Goal: Use online tool/utility: Utilize a website feature to perform a specific function

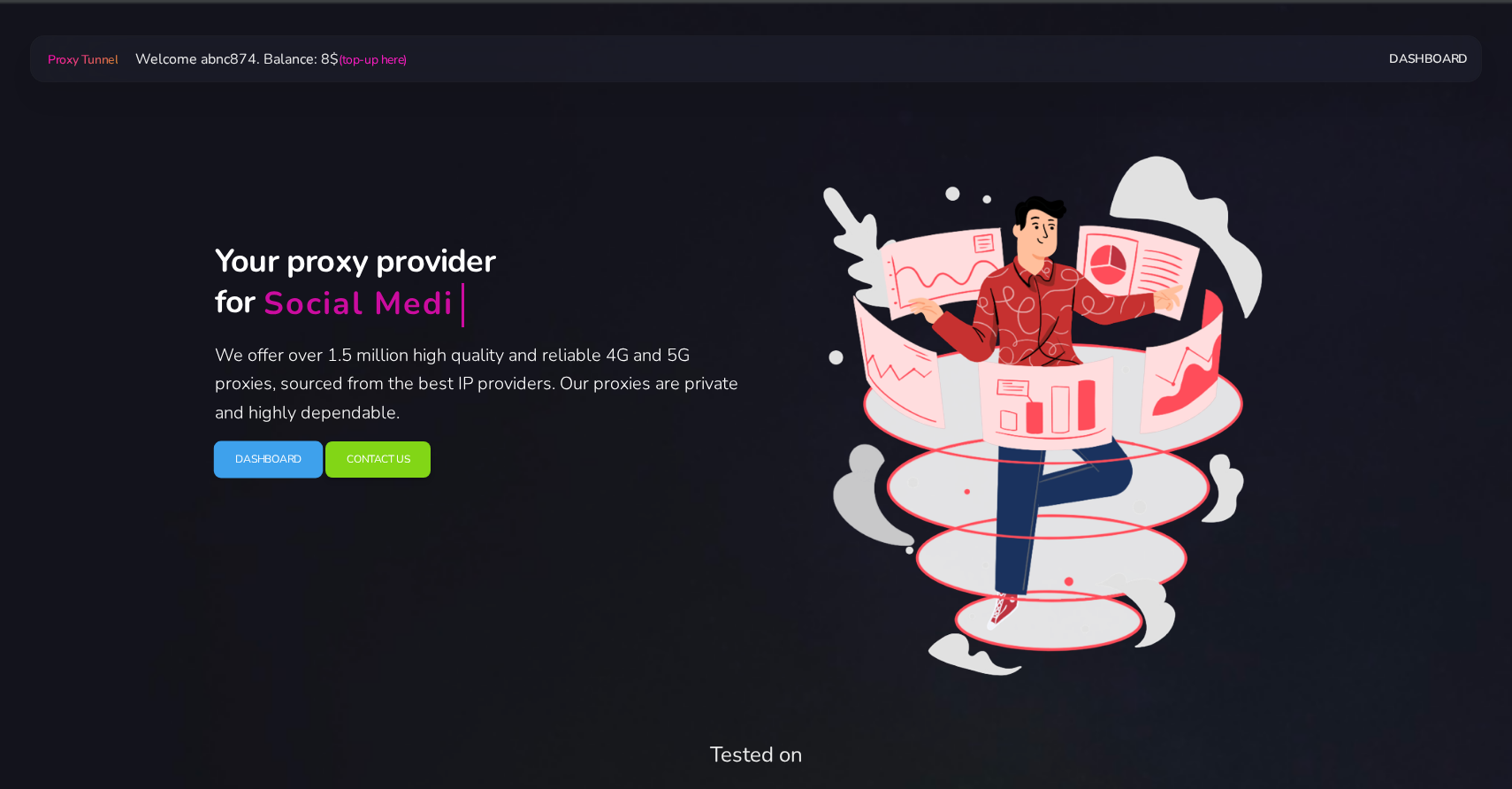
click at [247, 468] on link "Dashboard" at bounding box center [268, 460] width 110 height 38
click at [395, 165] on div "Your proxy provider for Social Media We offer over 1.5 million high quality and…" at bounding box center [756, 419] width 1103 height 554
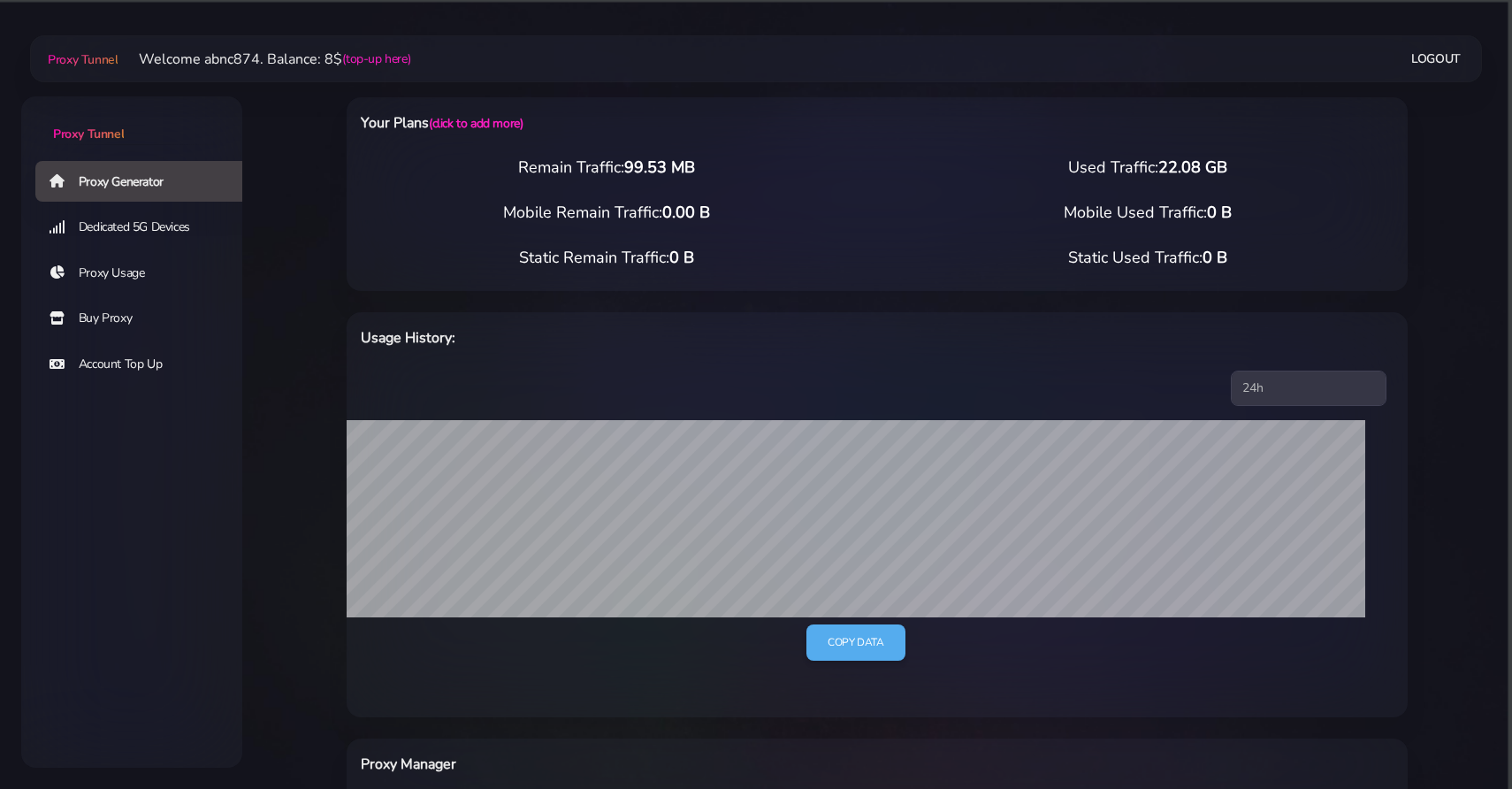
click at [144, 316] on link "Buy Proxy" at bounding box center [146, 318] width 221 height 40
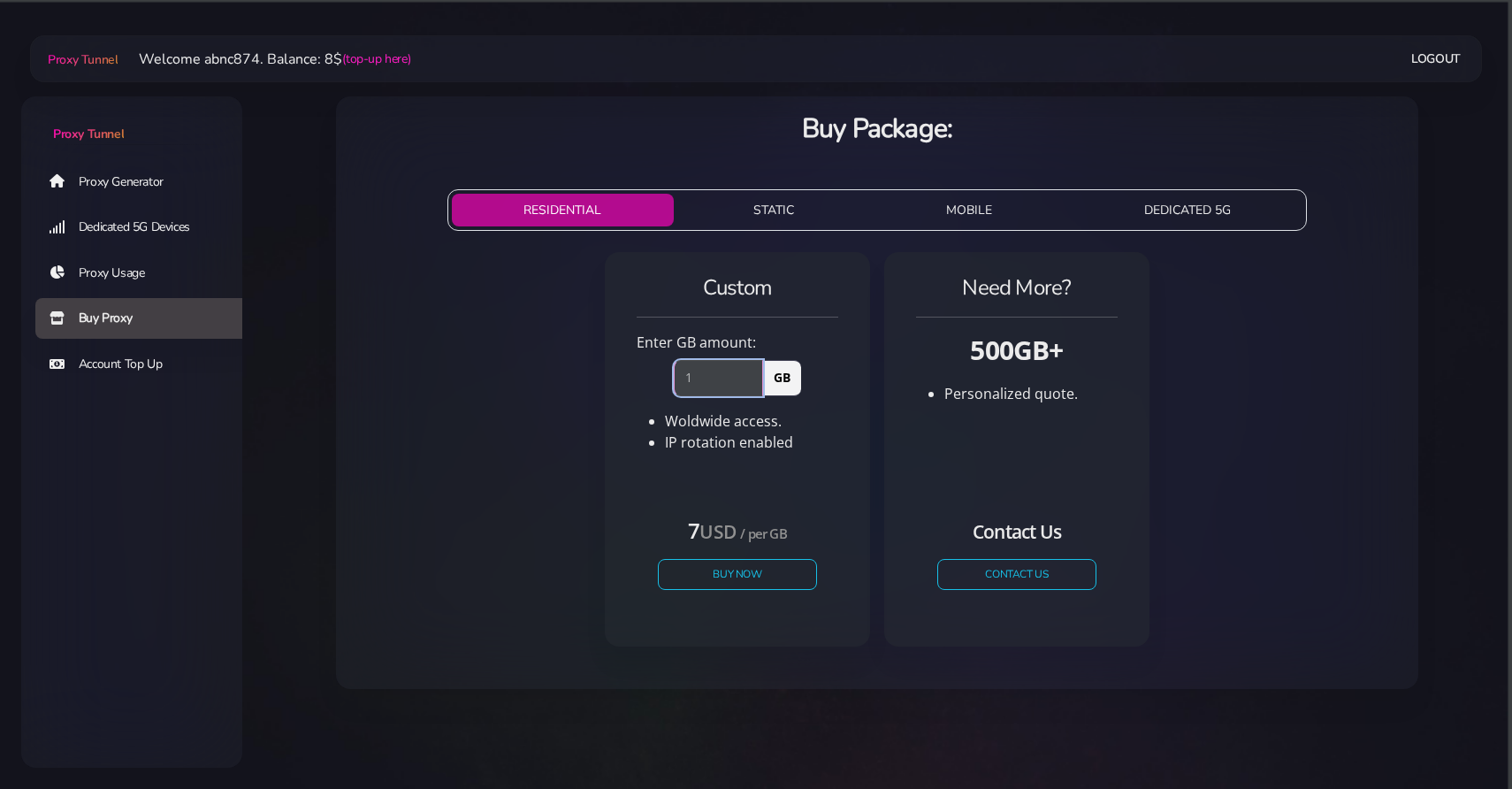
type input "1"
click at [754, 374] on input "1" at bounding box center [718, 378] width 89 height 36
click at [711, 586] on button "Buy Now" at bounding box center [737, 574] width 163 height 31
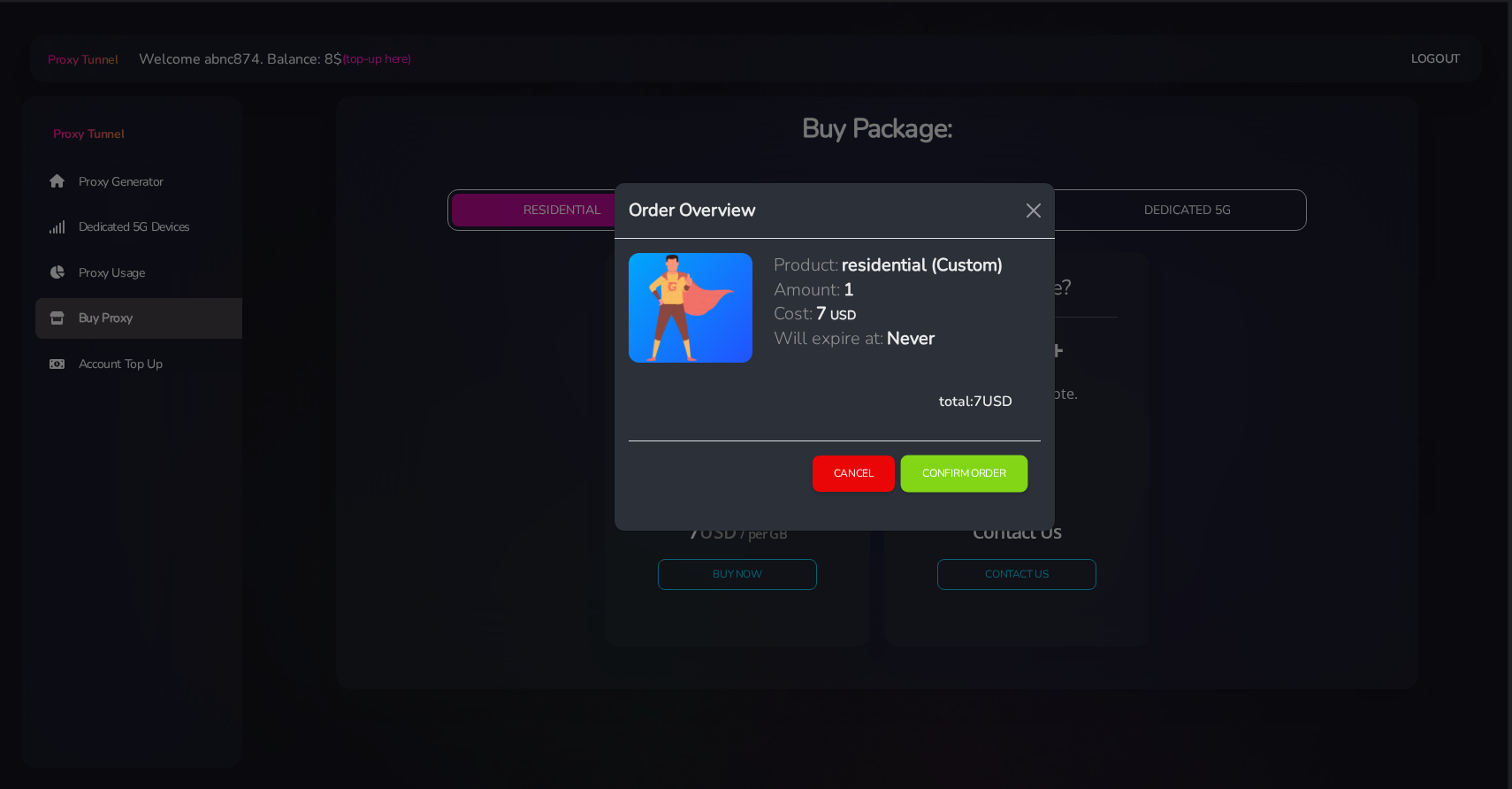
click at [941, 470] on button "Confirm Order" at bounding box center [964, 474] width 127 height 38
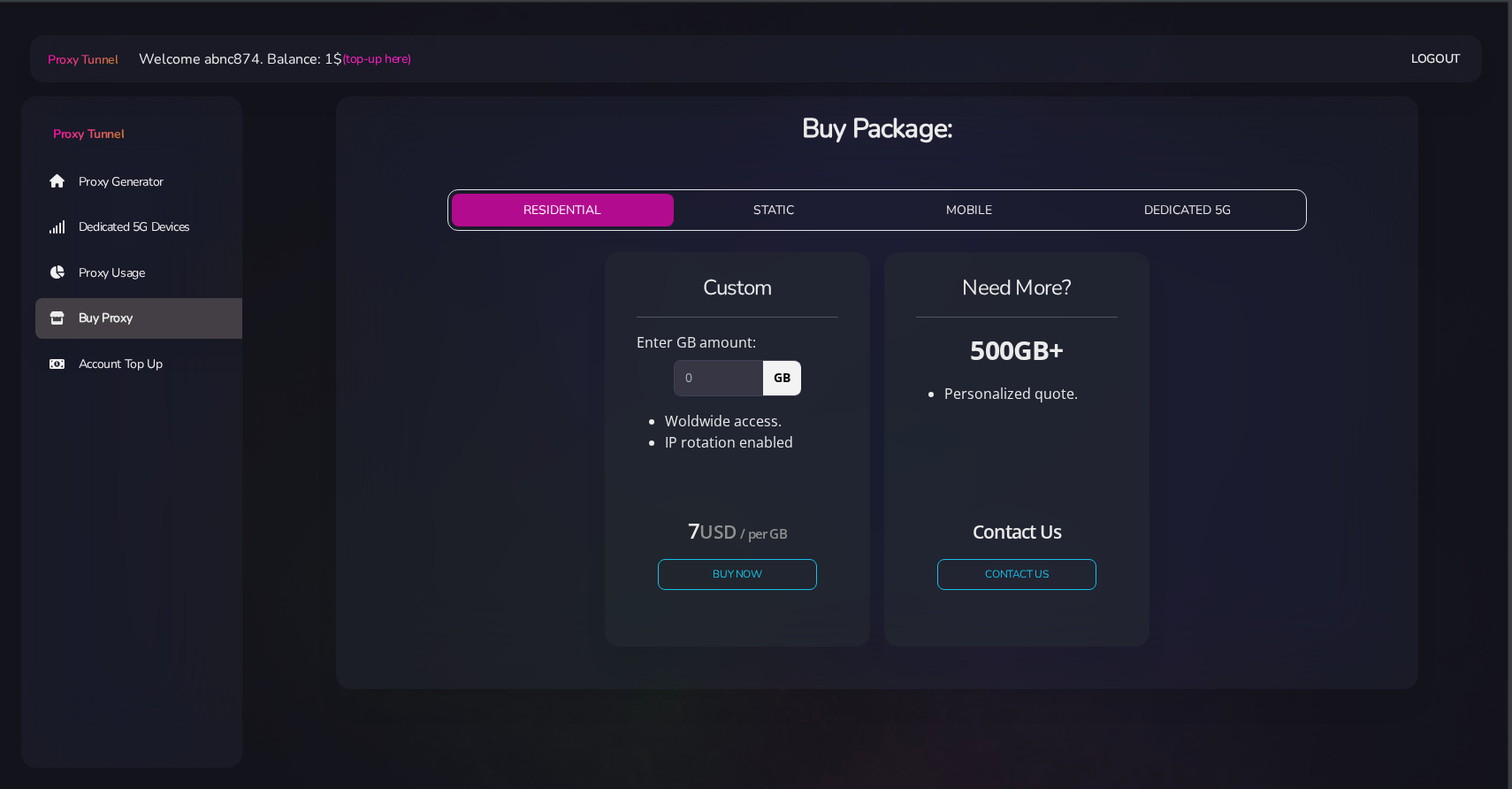
click at [158, 182] on link "Proxy Generator" at bounding box center [146, 181] width 221 height 40
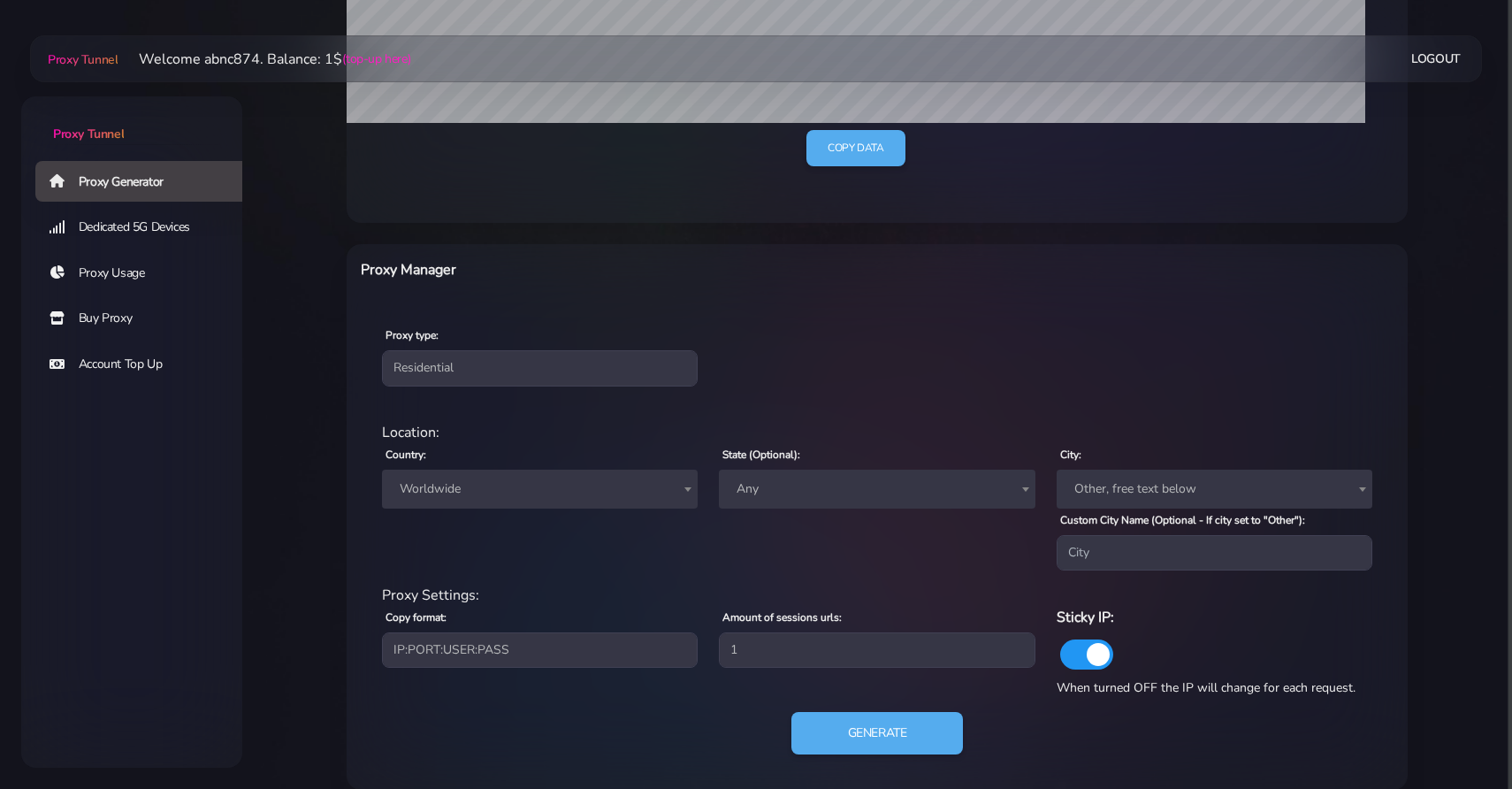
scroll to position [515, 0]
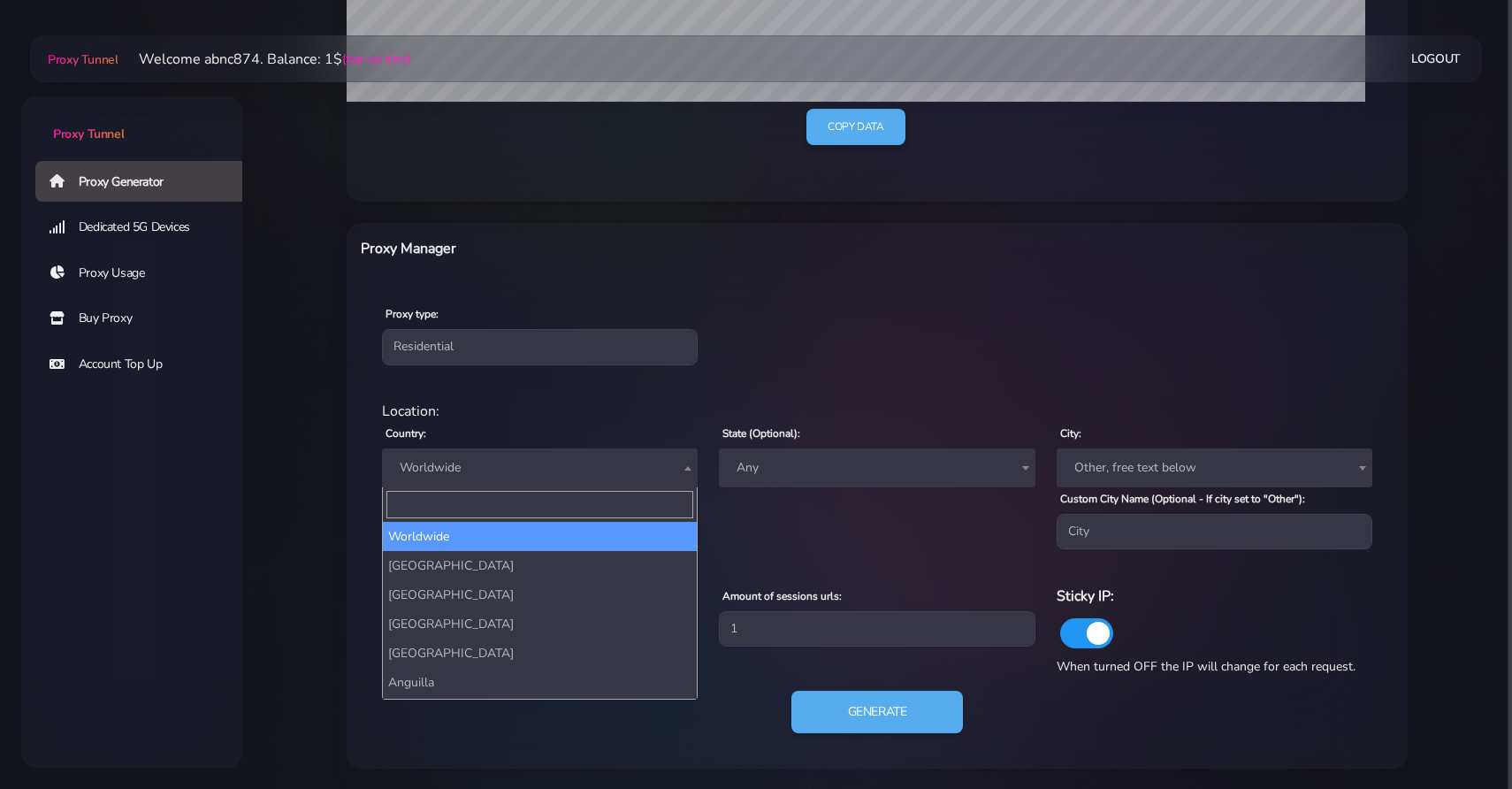
click at [579, 477] on span "Worldwide" at bounding box center [540, 467] width 294 height 25
type input "fr"
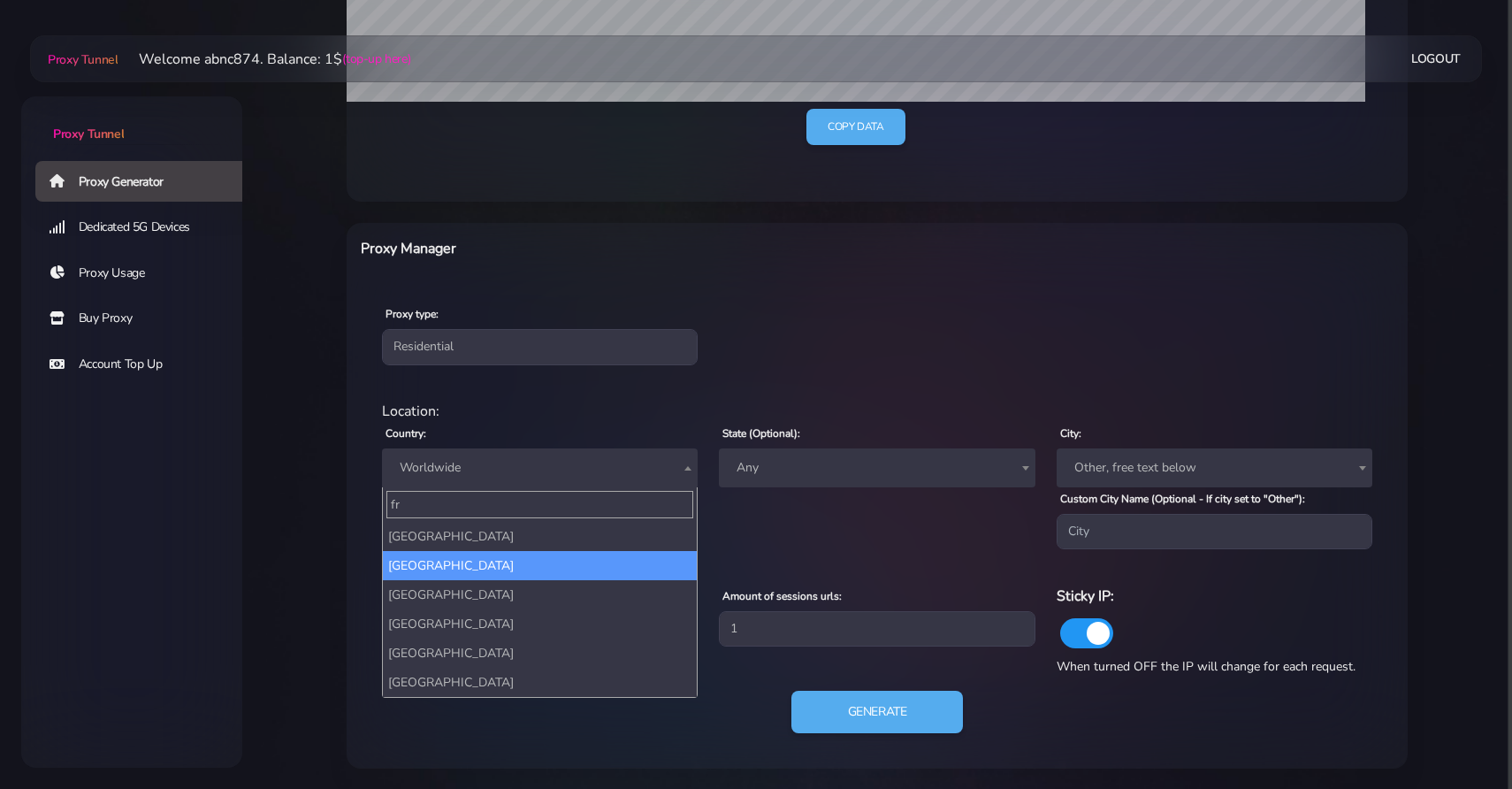
select select "FR"
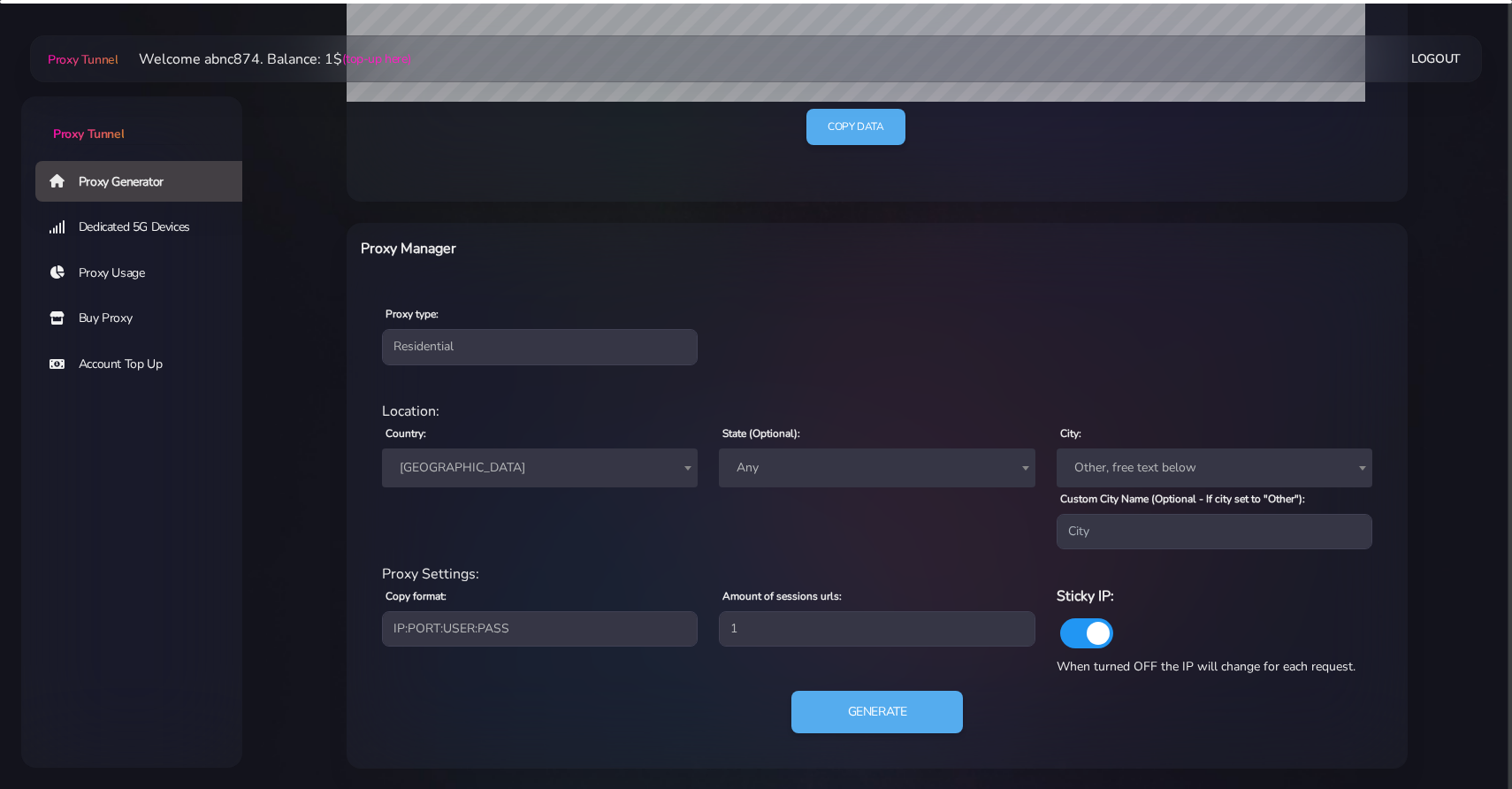
click at [777, 360] on div "Proxy type: Residential Static Mobile" at bounding box center [877, 334] width 1054 height 105
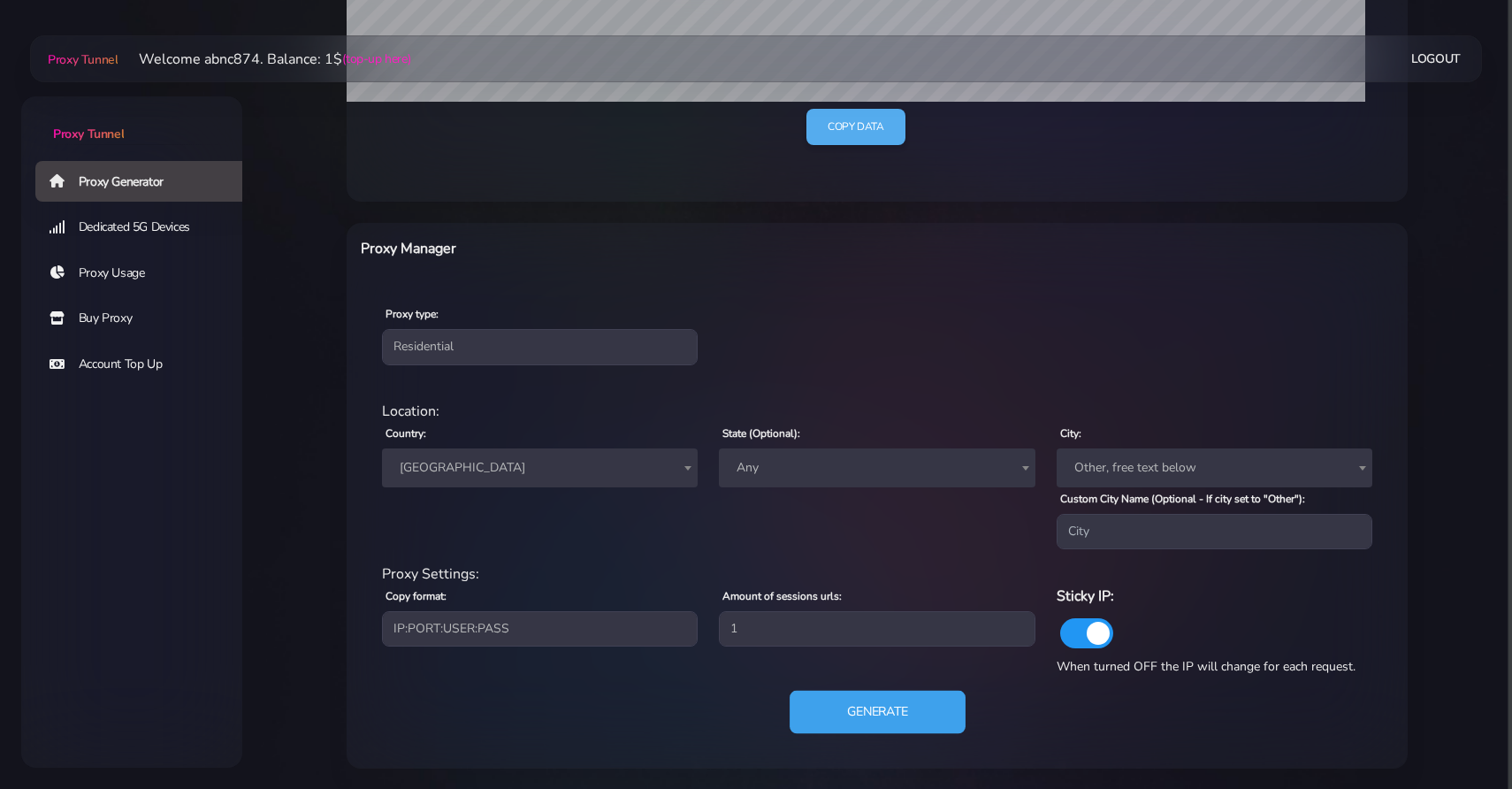
click at [875, 726] on button "Generate" at bounding box center [877, 713] width 176 height 43
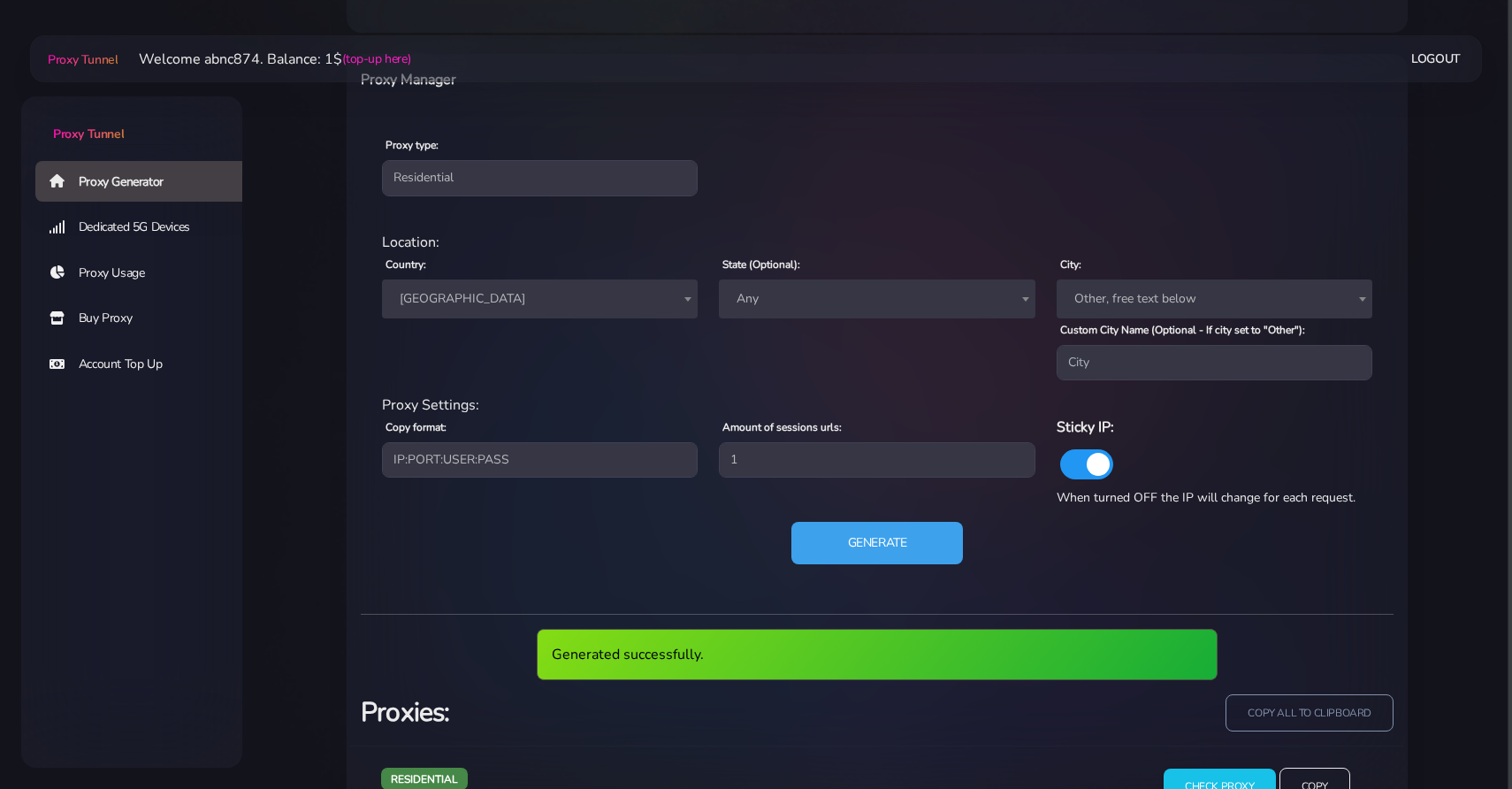
scroll to position [756, 0]
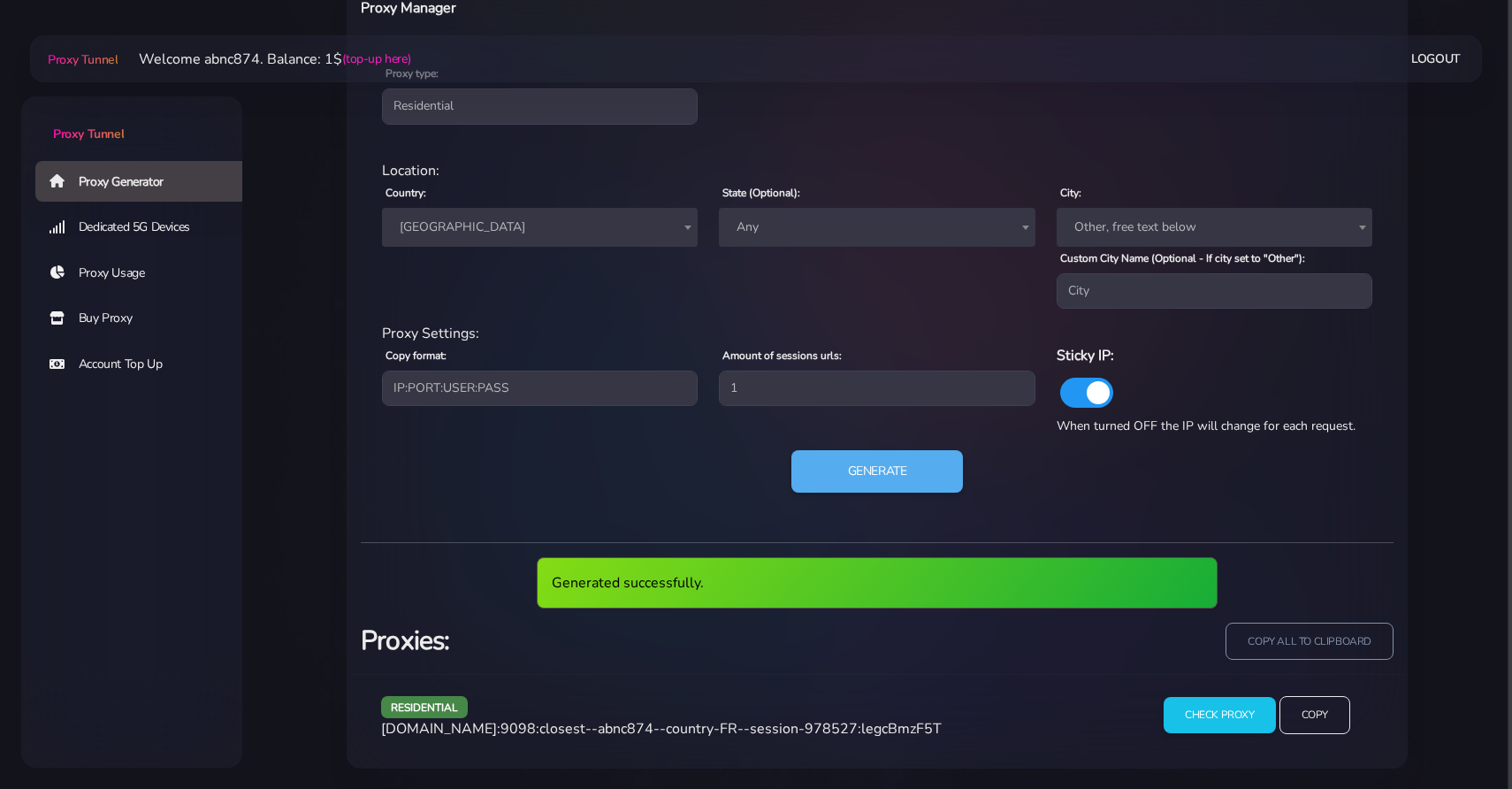
click at [1114, 513] on div "residential Location: Country: Worldwide Andorra United Arab Emirates Afghanist…" at bounding box center [876, 337] width 1032 height 382
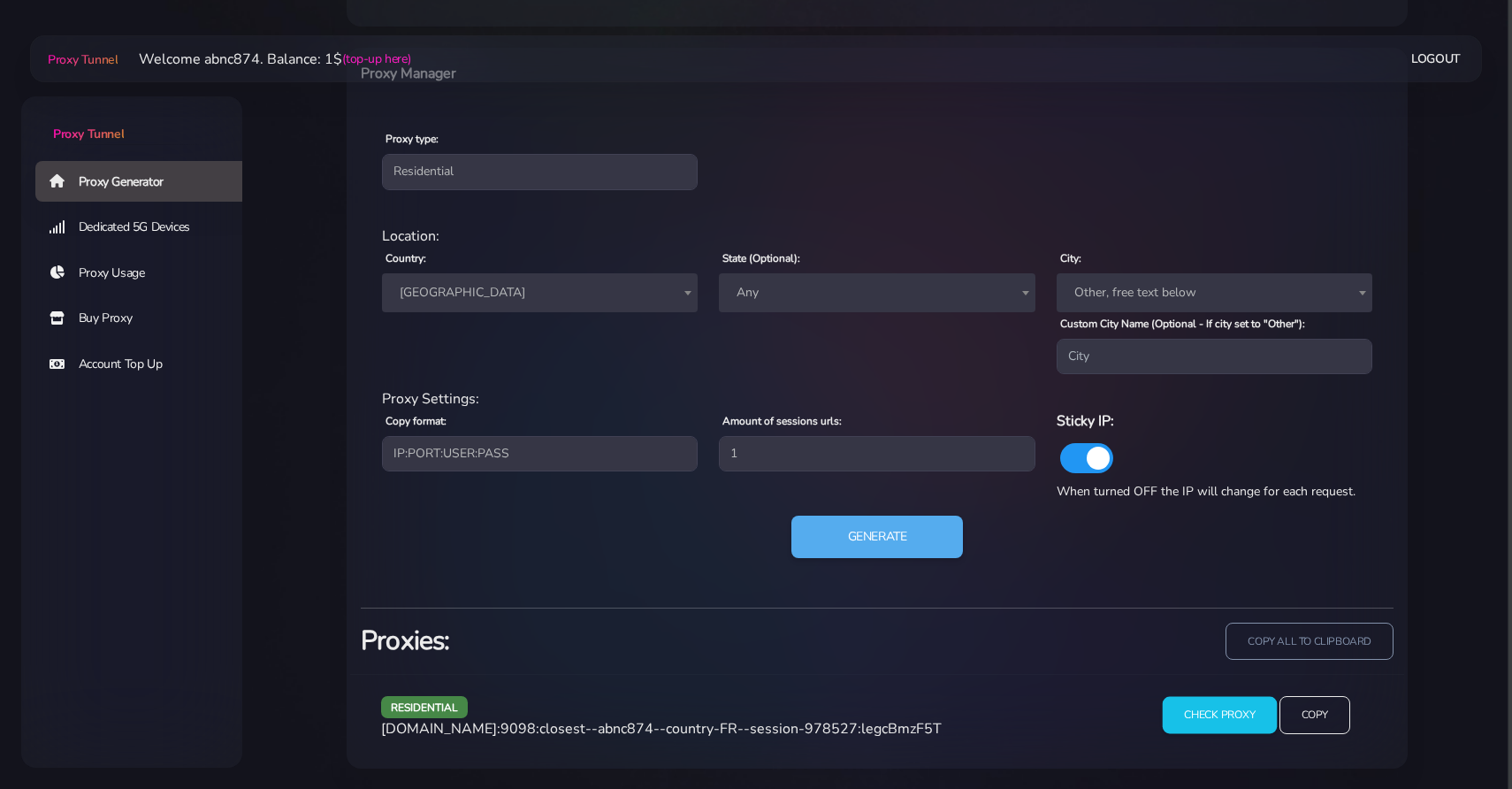
click at [1193, 710] on input "Check Proxy" at bounding box center [1220, 715] width 114 height 38
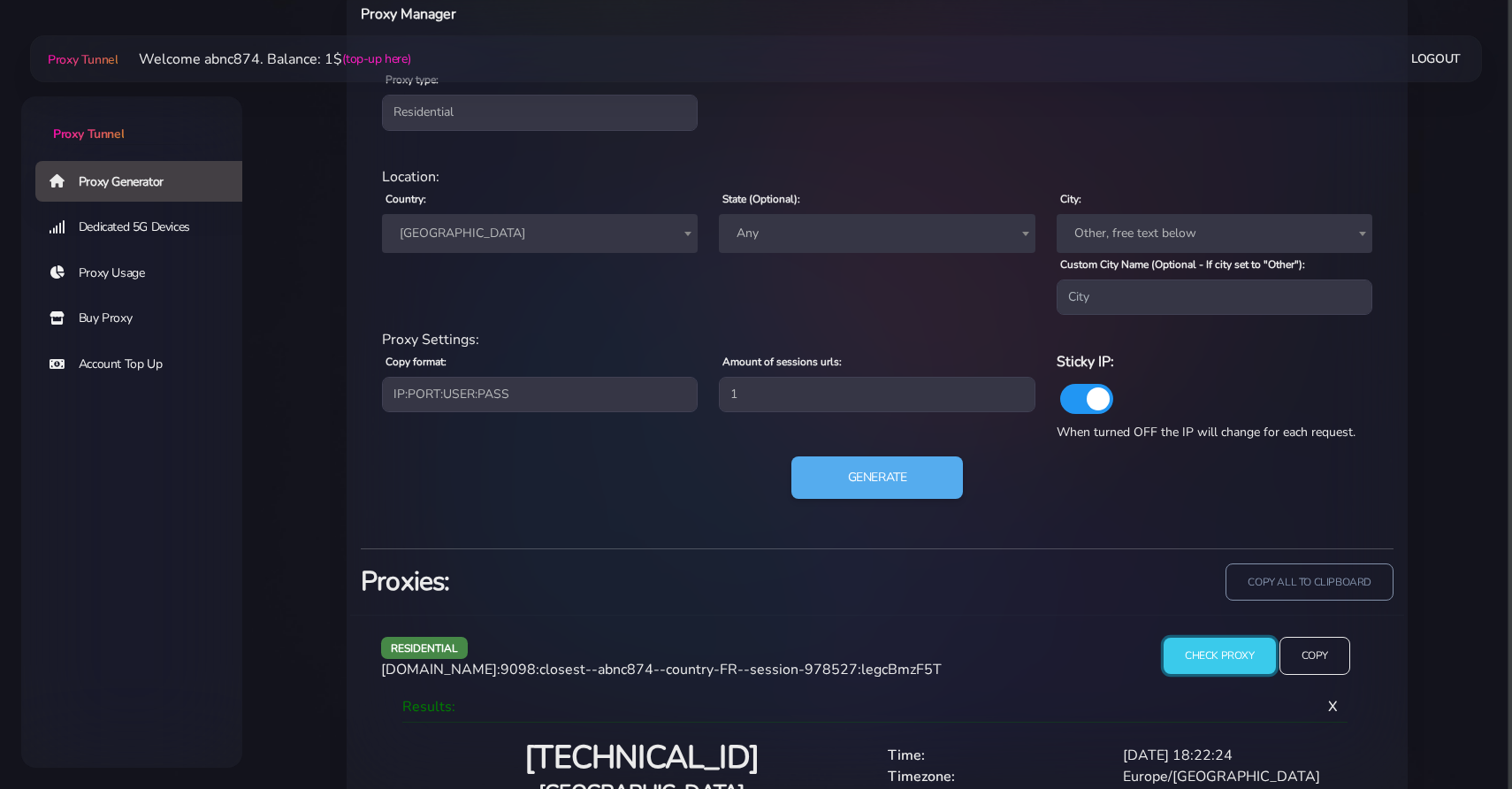
scroll to position [838, 0]
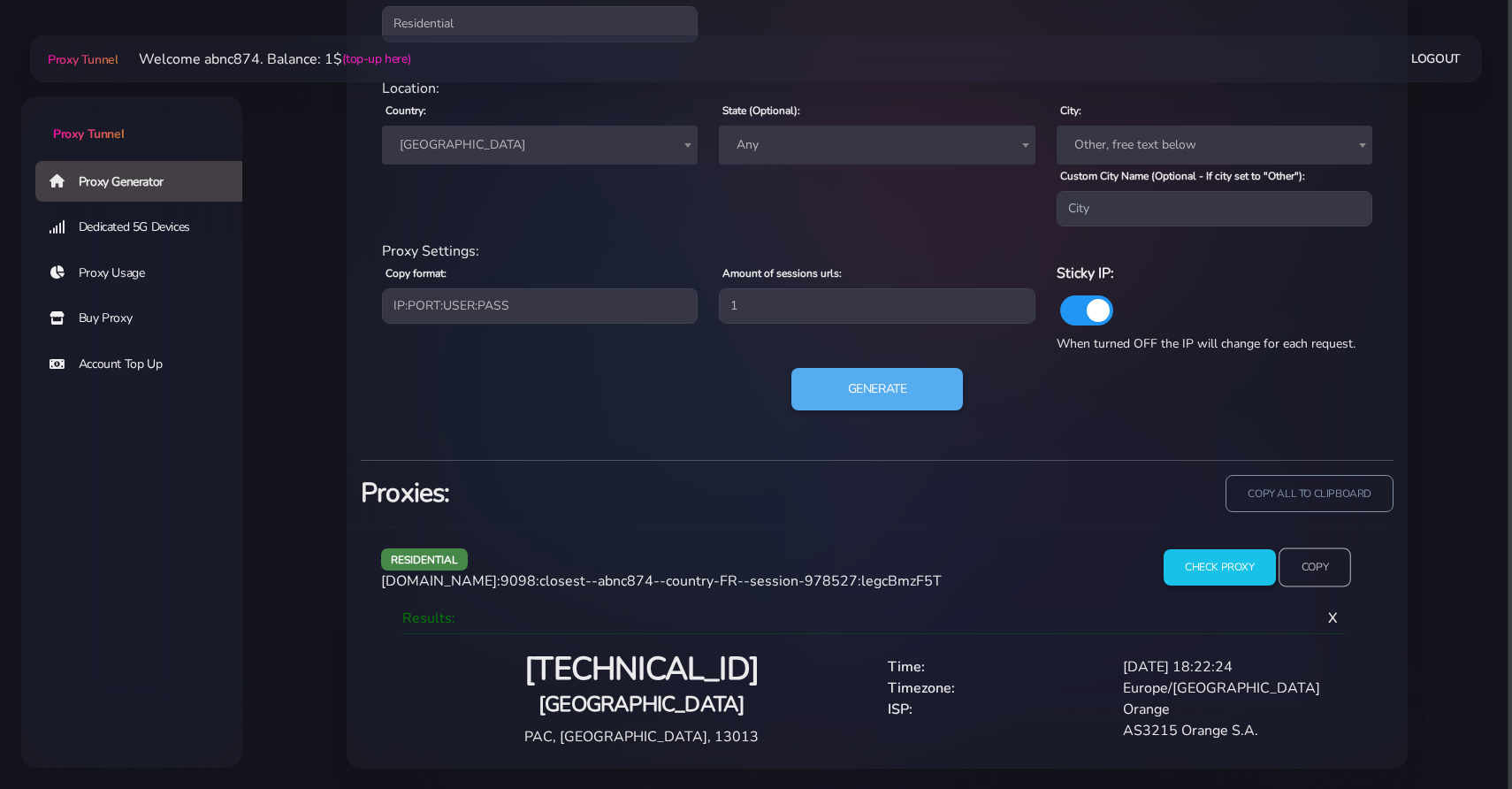
click at [1339, 574] on input "Copy" at bounding box center [1314, 566] width 72 height 39
click at [879, 396] on button "Generate" at bounding box center [877, 390] width 176 height 43
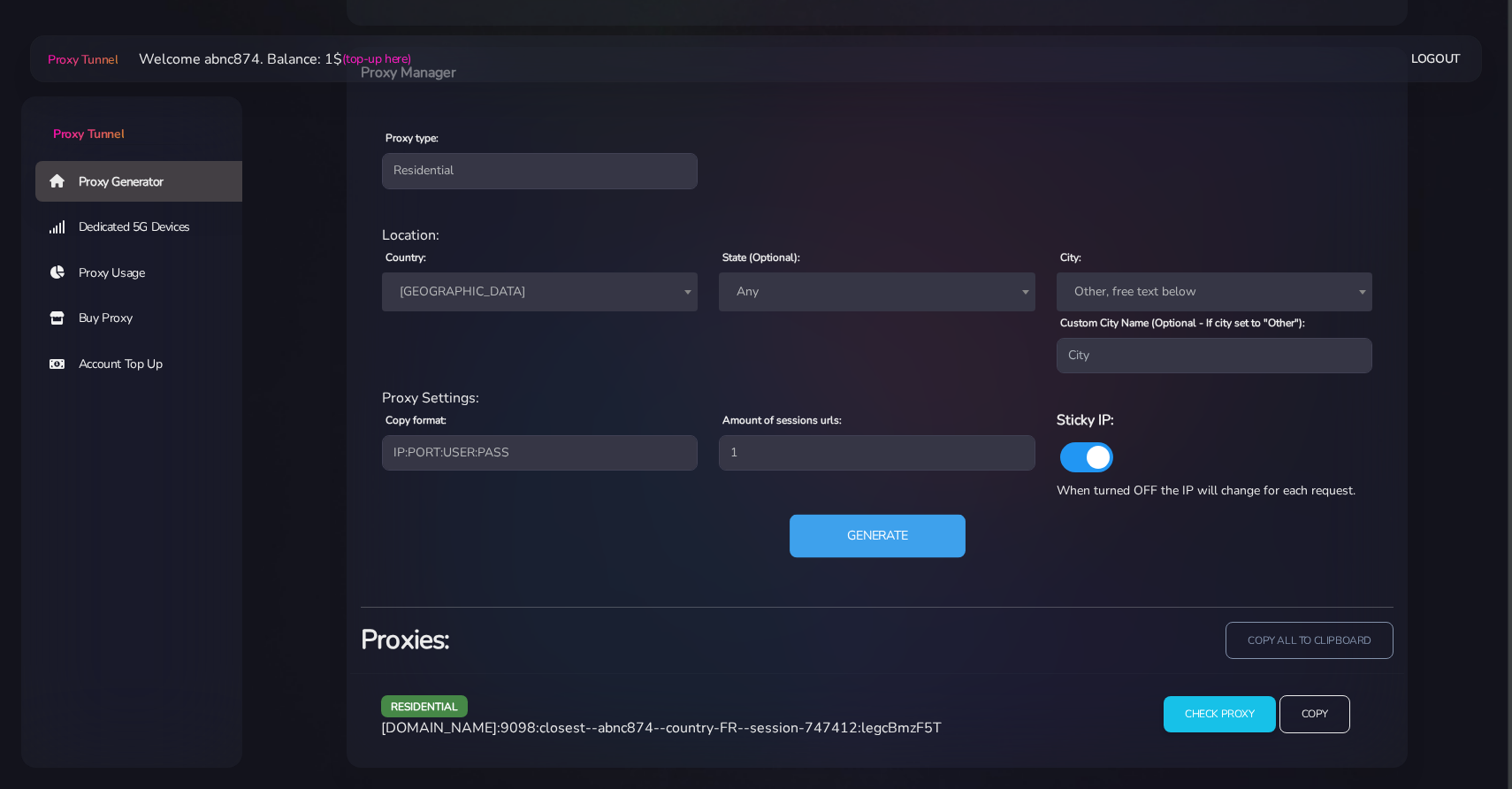
scroll to position [756, 0]
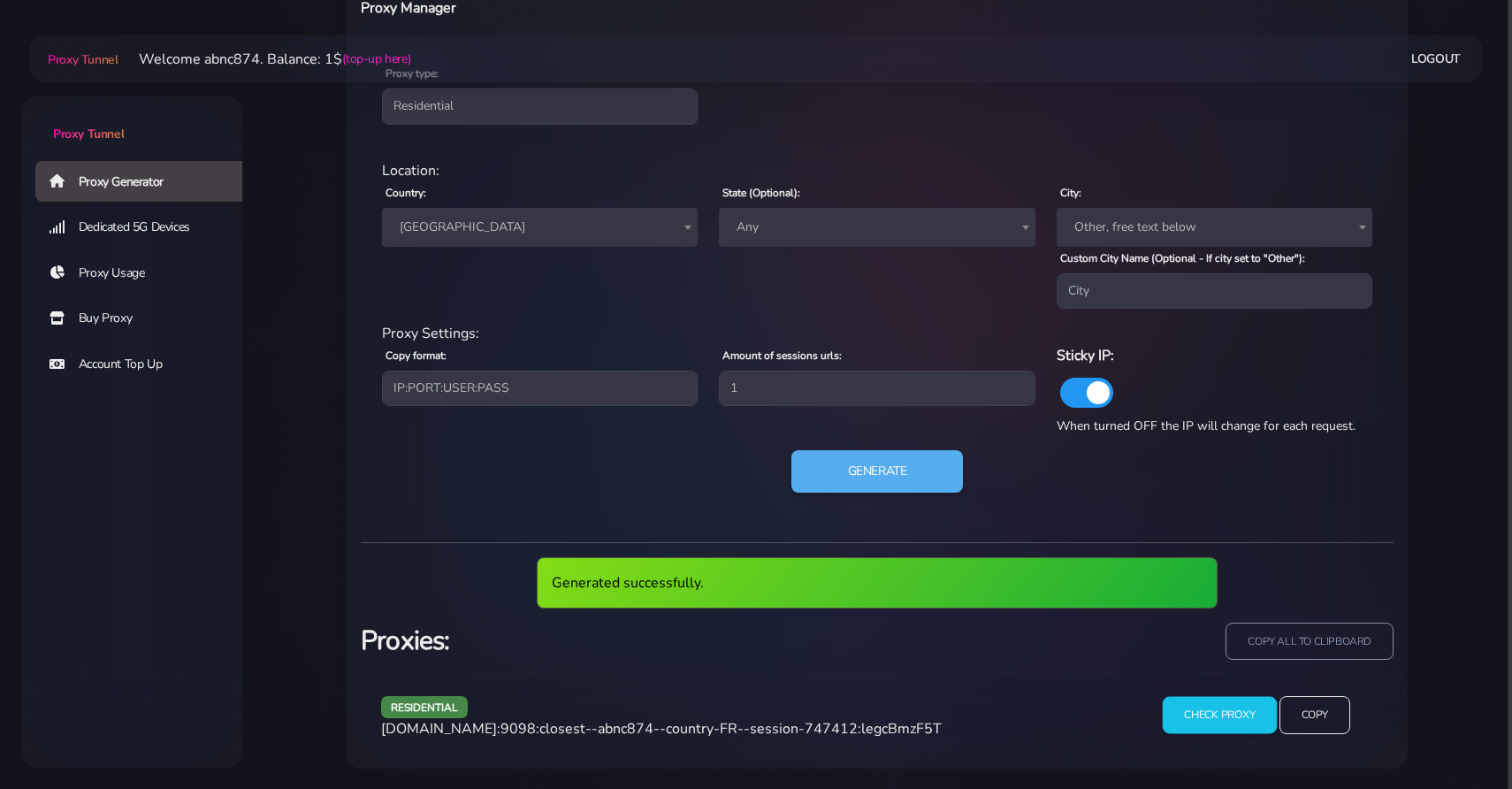
click at [1182, 707] on input "Check Proxy" at bounding box center [1220, 715] width 114 height 38
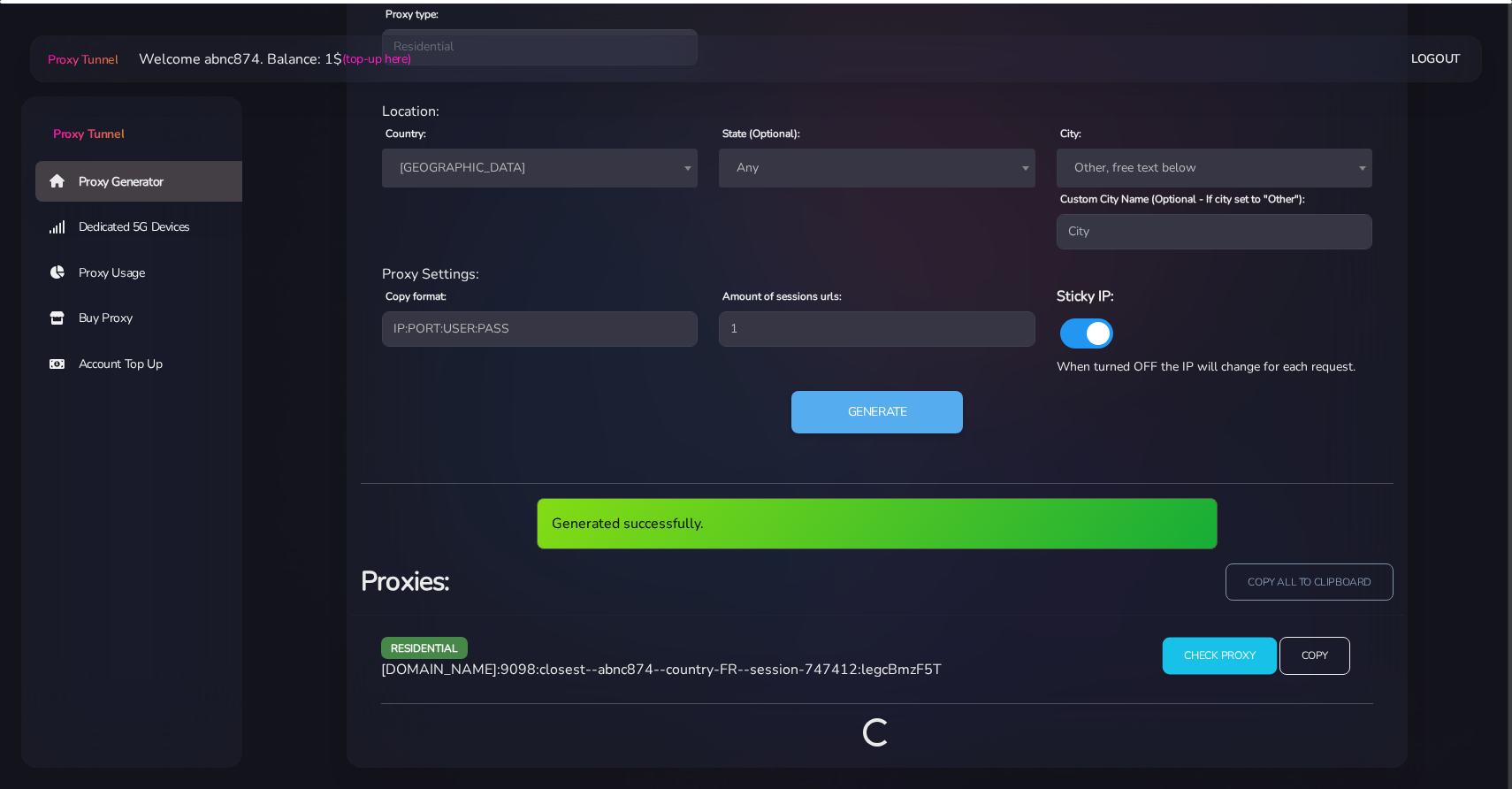
scroll to position [838, 0]
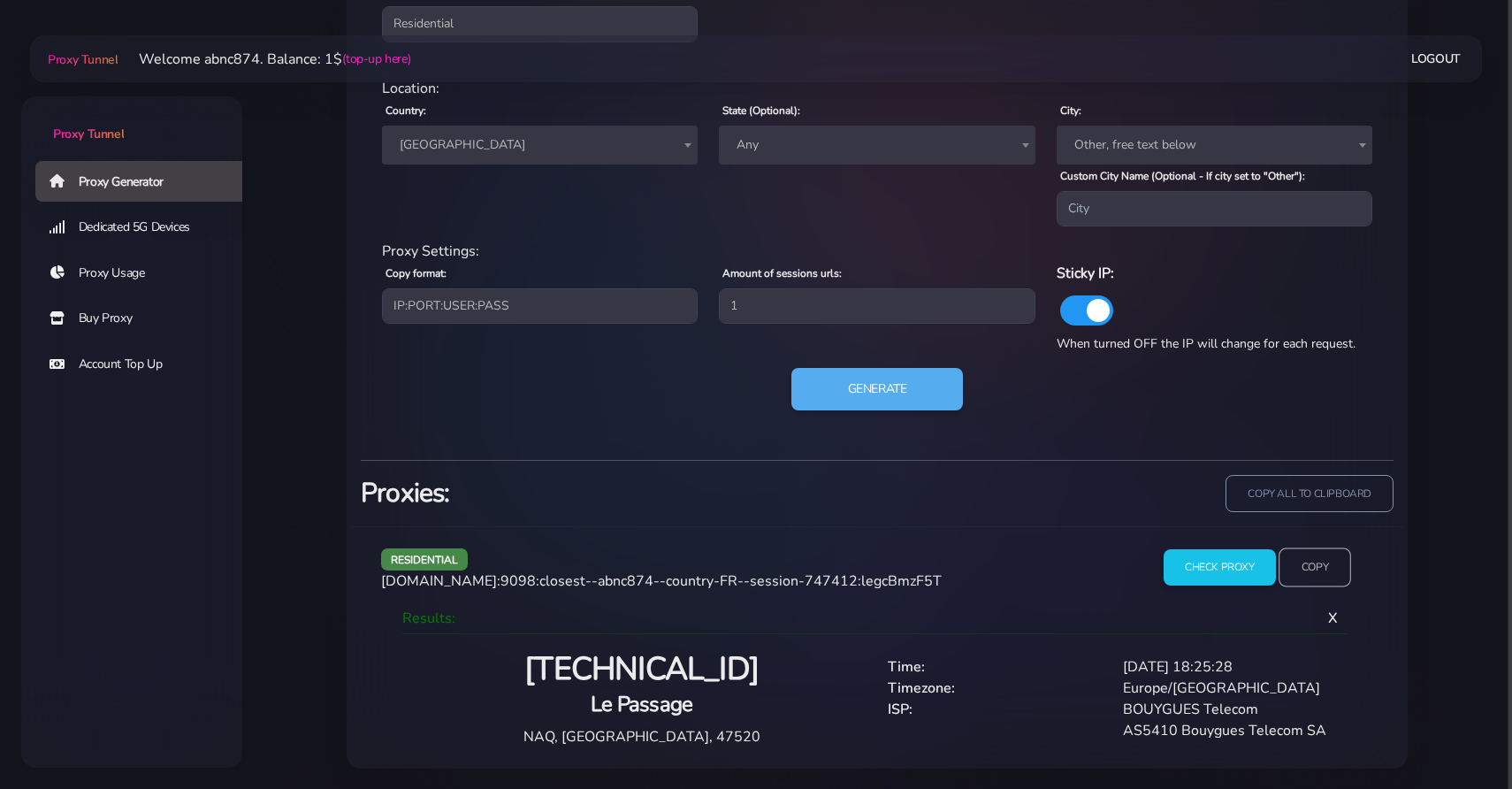
click at [1324, 547] on input "Copy" at bounding box center [1314, 566] width 72 height 39
click at [867, 379] on button "Generate" at bounding box center [877, 390] width 176 height 43
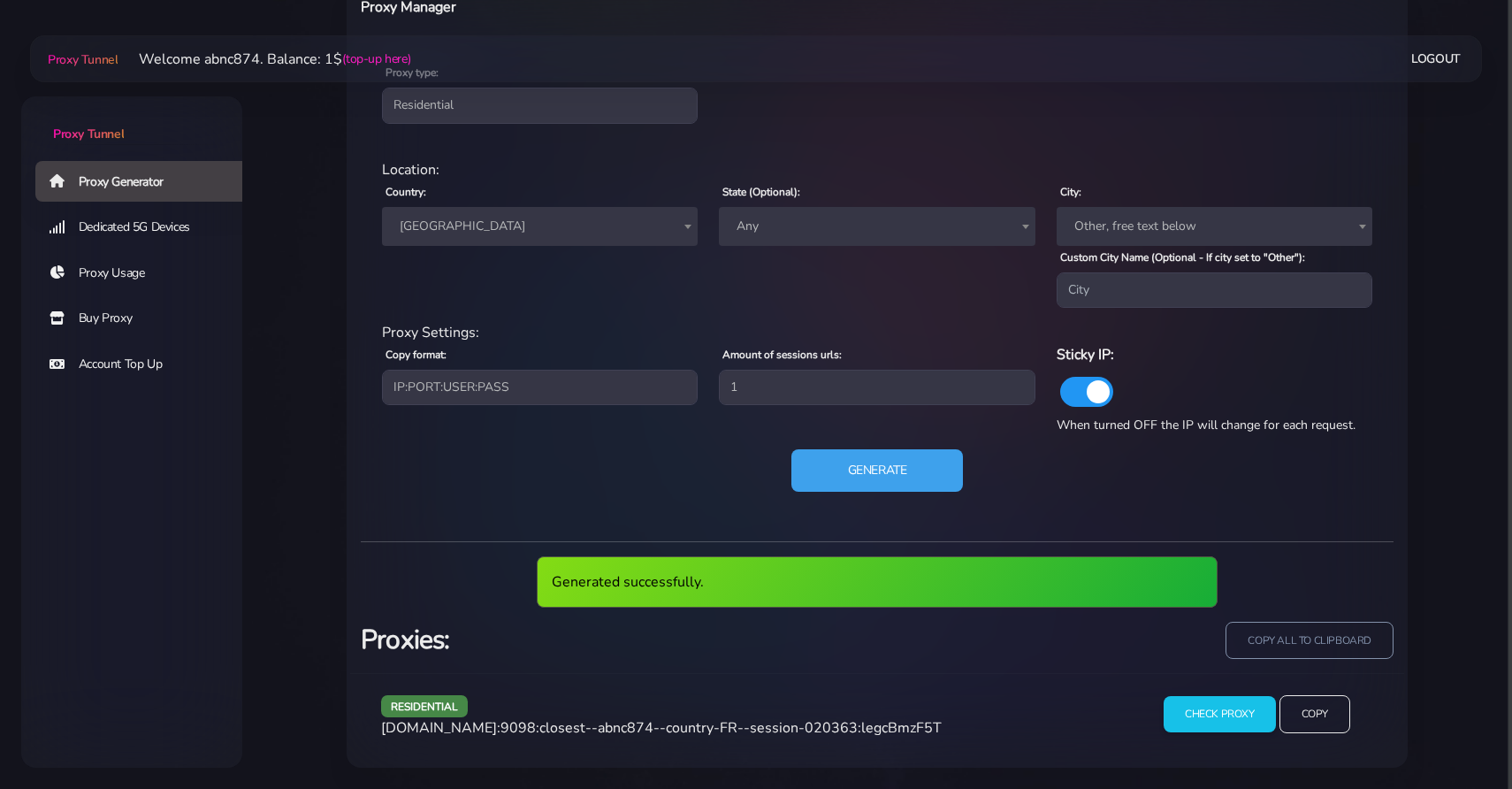
scroll to position [756, 0]
click at [858, 453] on button "Generate" at bounding box center [877, 472] width 176 height 43
click at [885, 475] on button "Generate" at bounding box center [877, 472] width 176 height 43
click at [1243, 708] on input "Check Proxy" at bounding box center [1220, 715] width 114 height 38
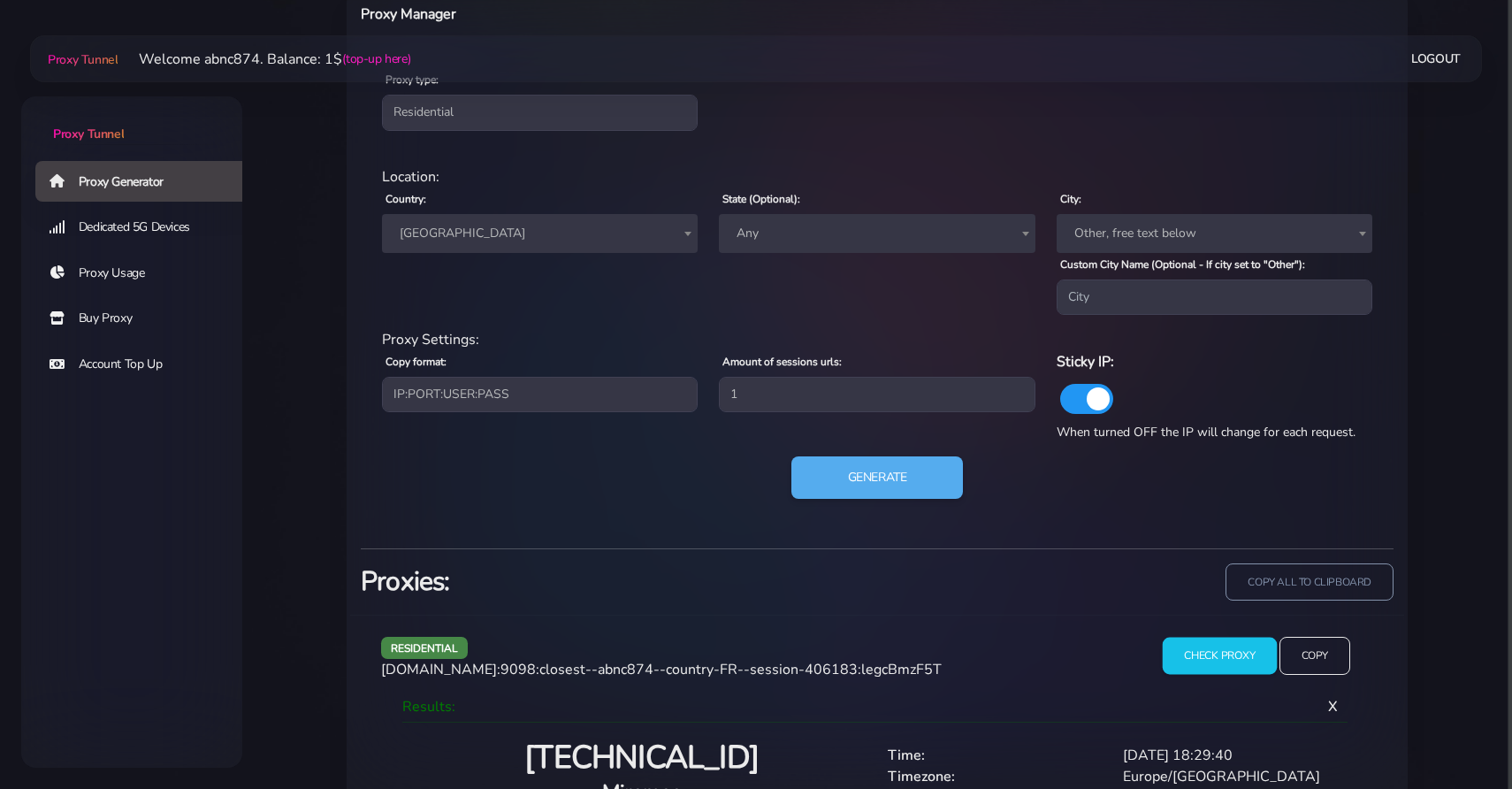
scroll to position [874, 0]
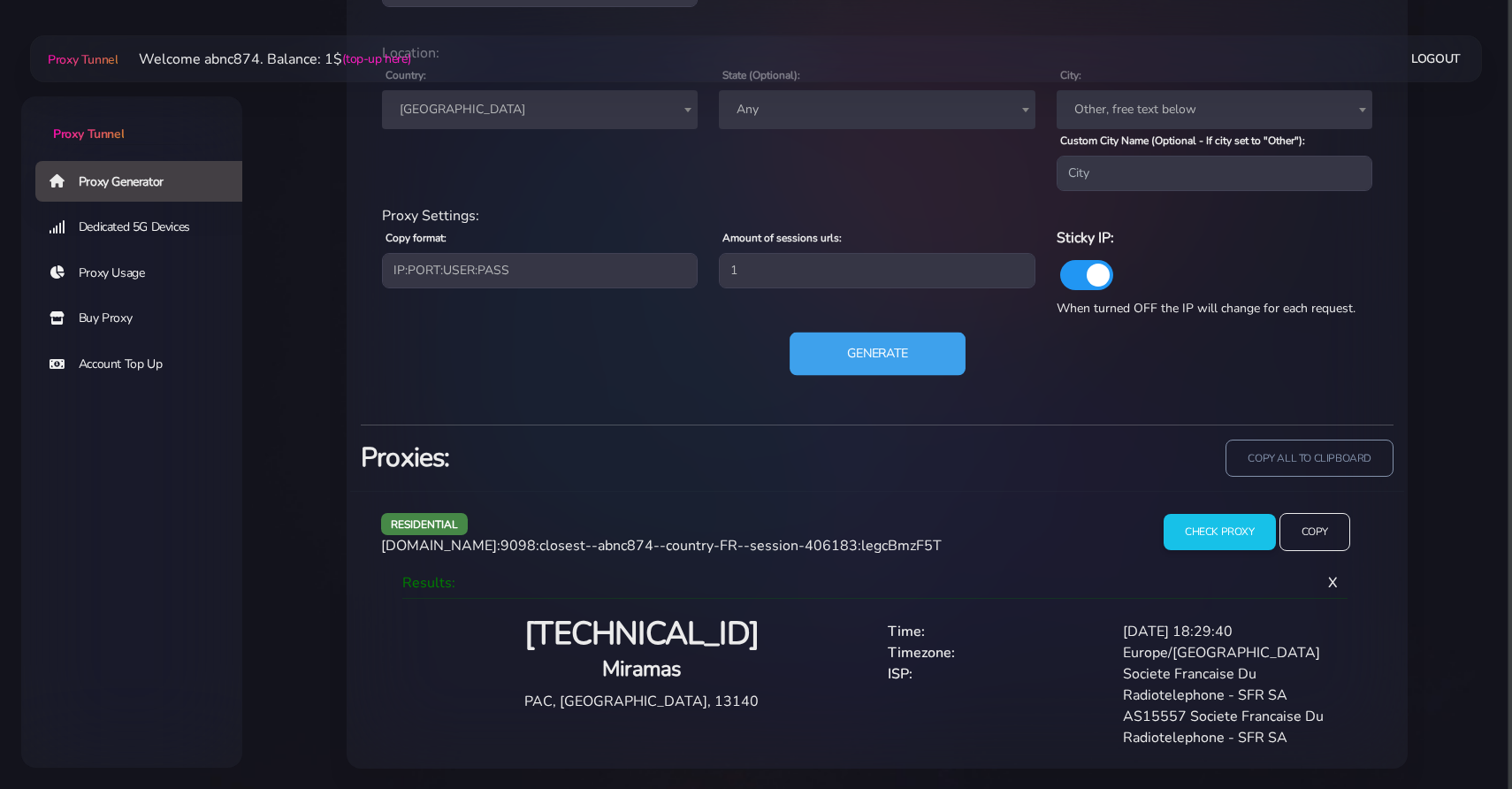
click at [869, 344] on button "Generate" at bounding box center [877, 355] width 176 height 43
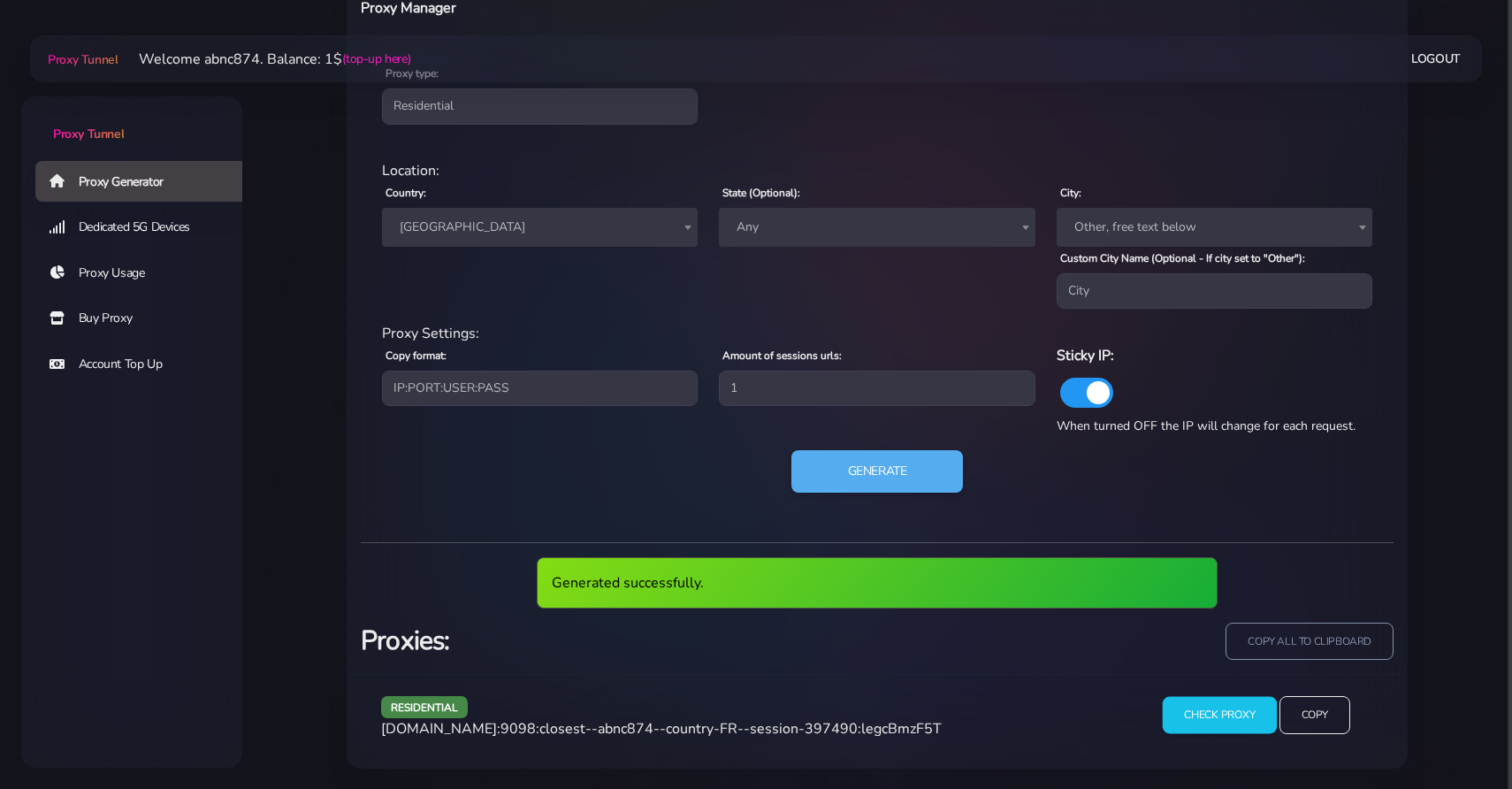
click at [1247, 730] on input "Check Proxy" at bounding box center [1220, 715] width 114 height 38
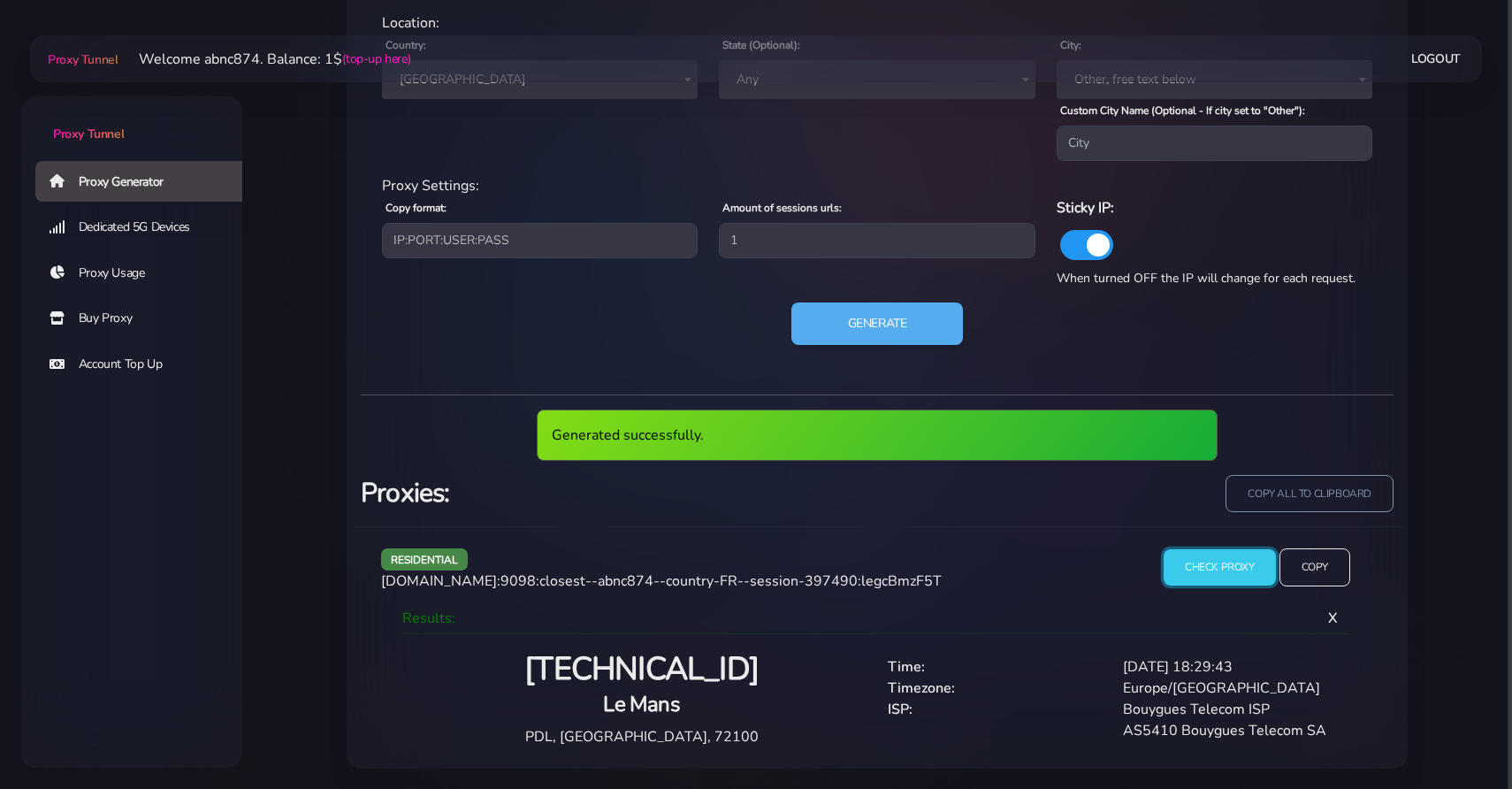
scroll to position [838, 0]
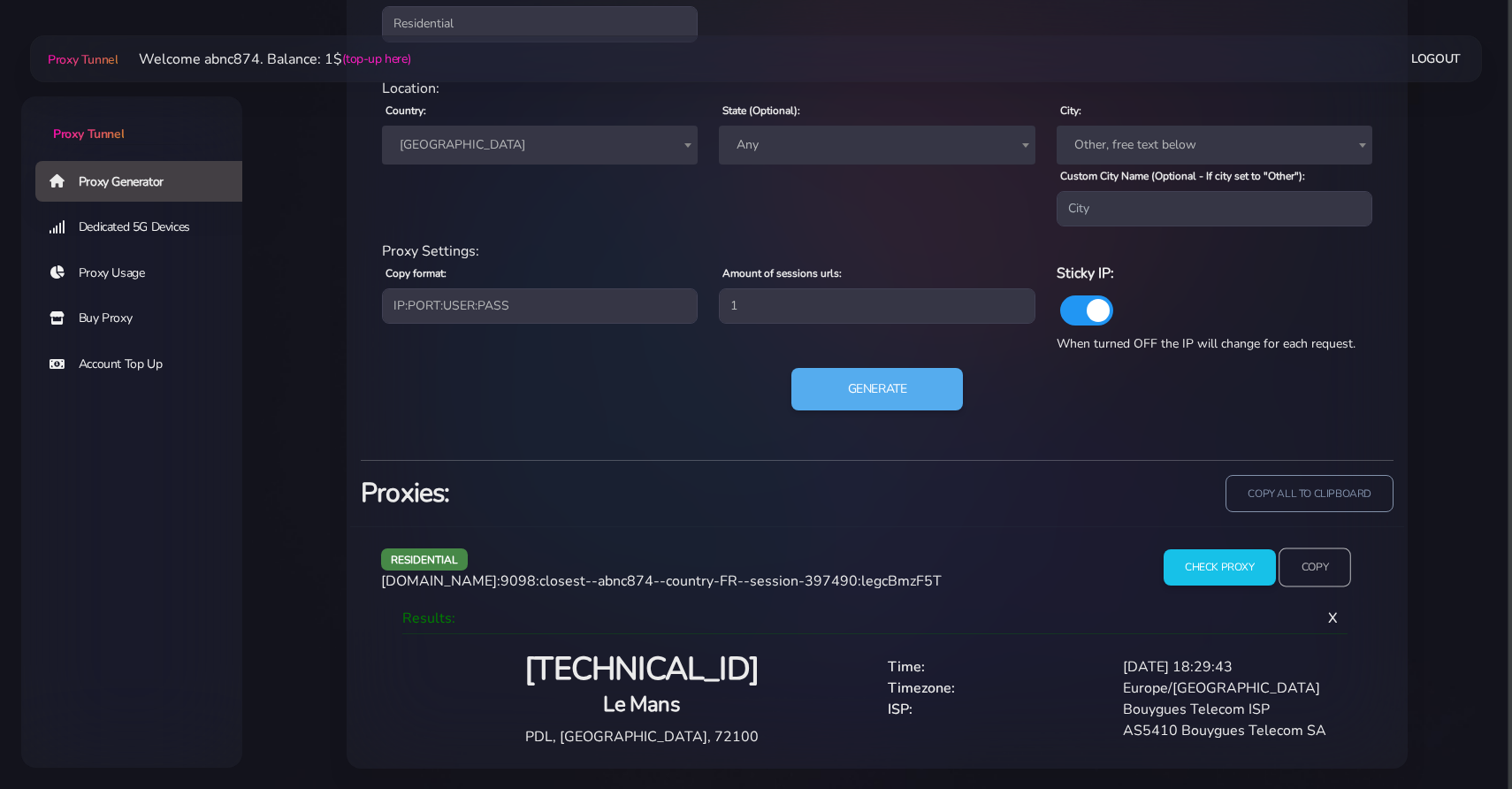
click at [1326, 571] on input "Copy" at bounding box center [1314, 566] width 72 height 39
click at [865, 382] on button "Generate" at bounding box center [877, 390] width 176 height 43
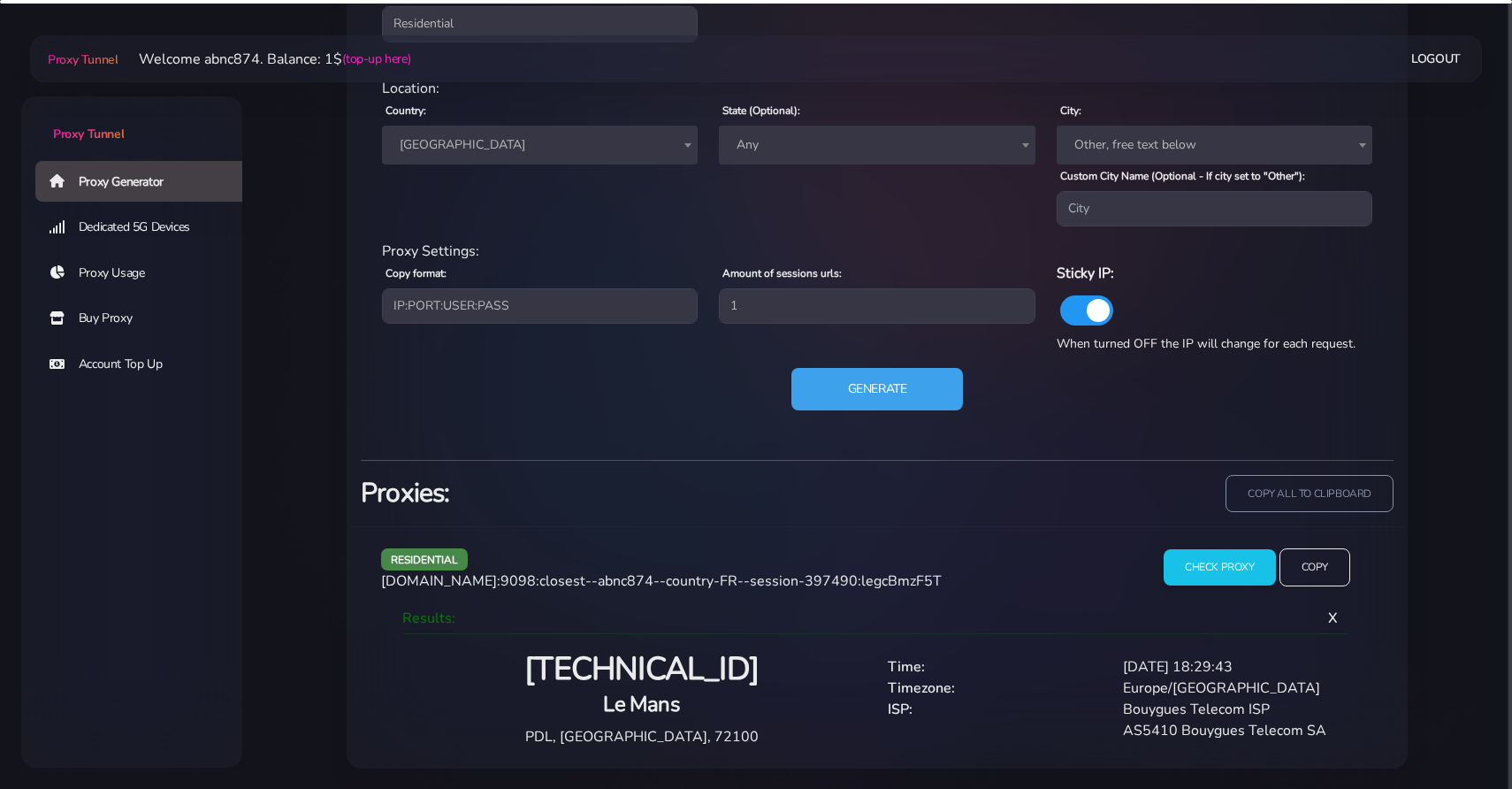
scroll to position [756, 0]
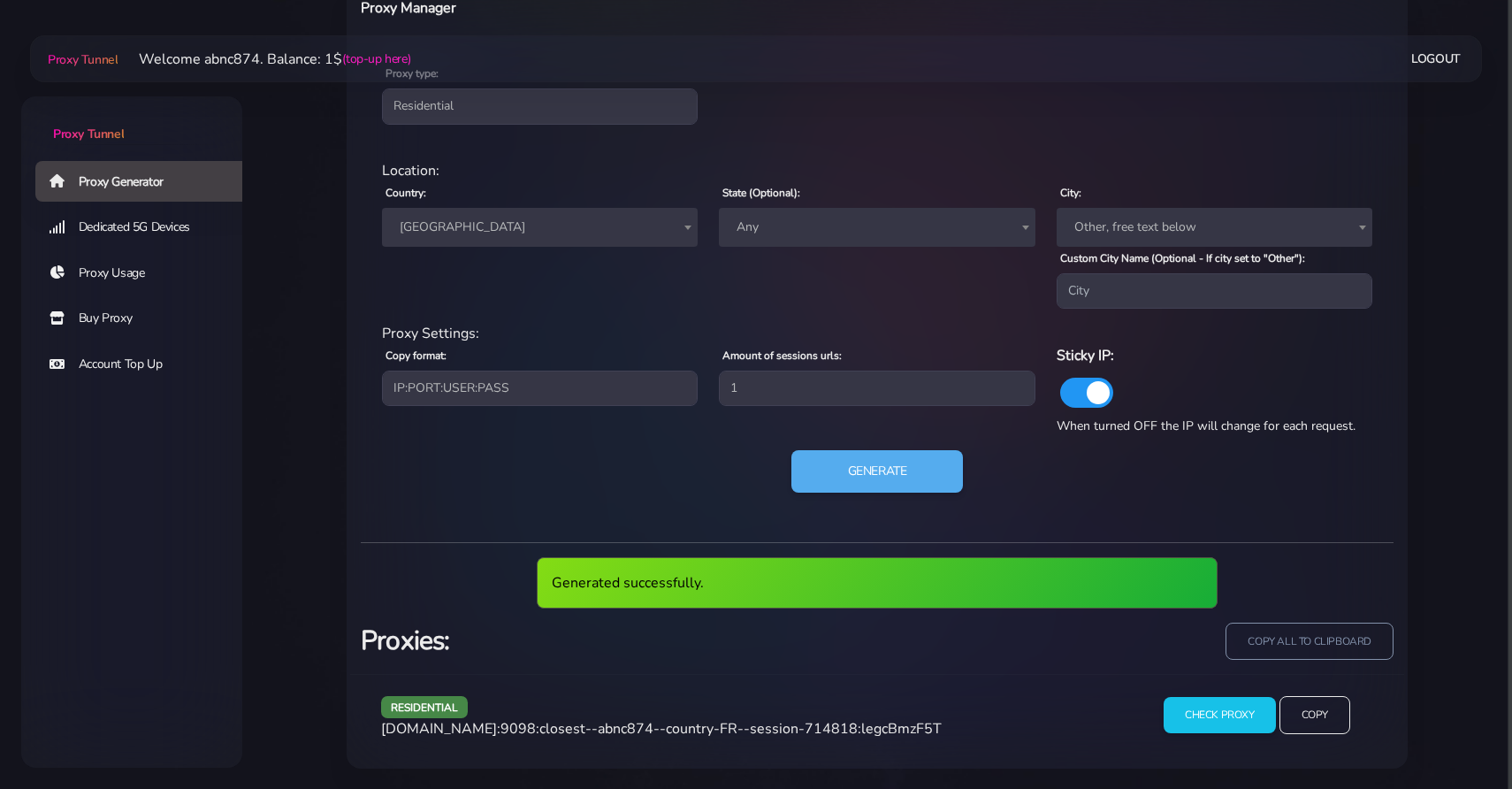
click at [1190, 761] on div "residential agg.proxytunnel.io:9098:closest--abnc874--country-FR--session-71481…" at bounding box center [877, 722] width 1054 height 95
click at [1192, 708] on input "Check Proxy" at bounding box center [1220, 715] width 114 height 38
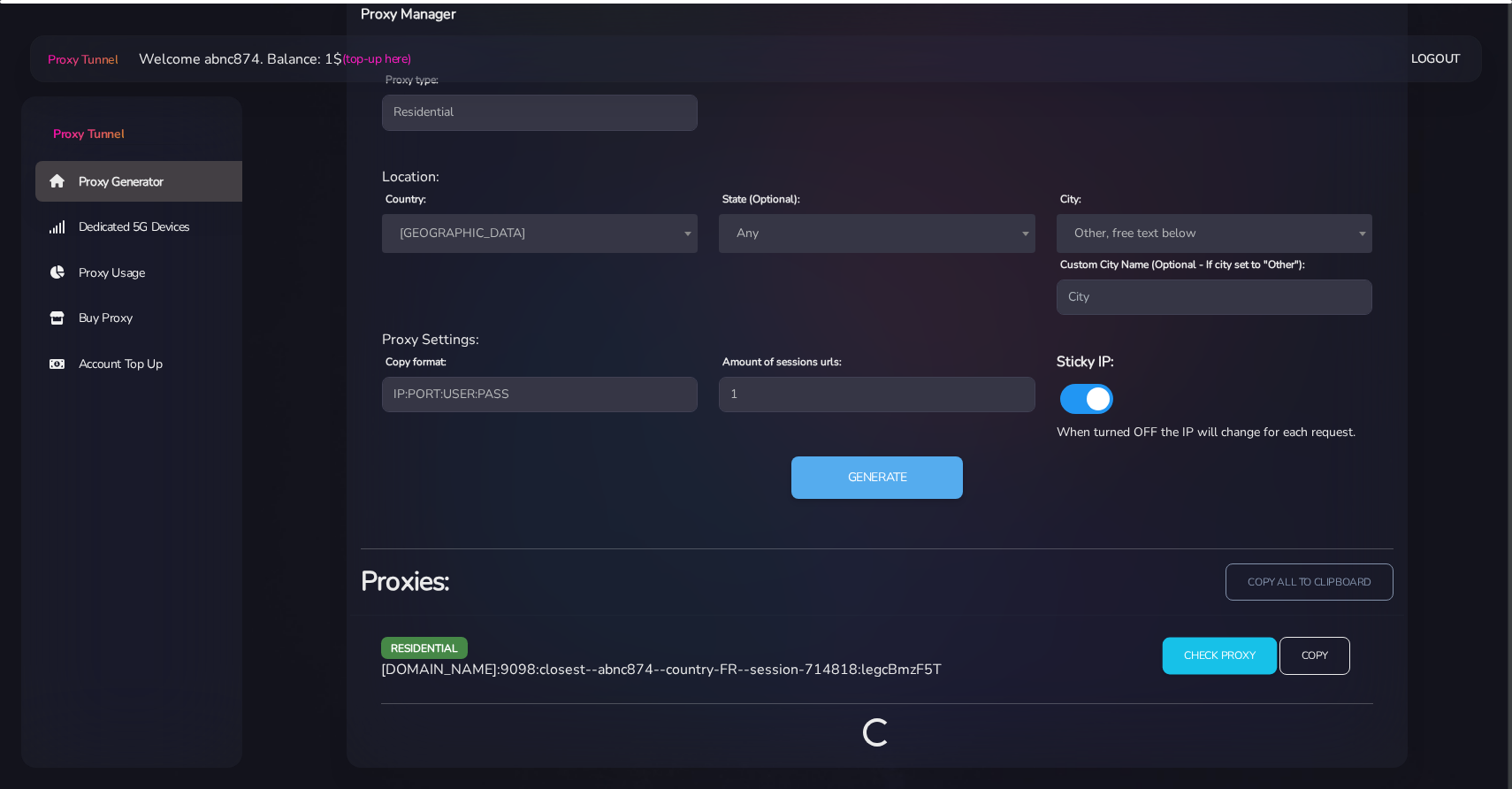
scroll to position [838, 0]
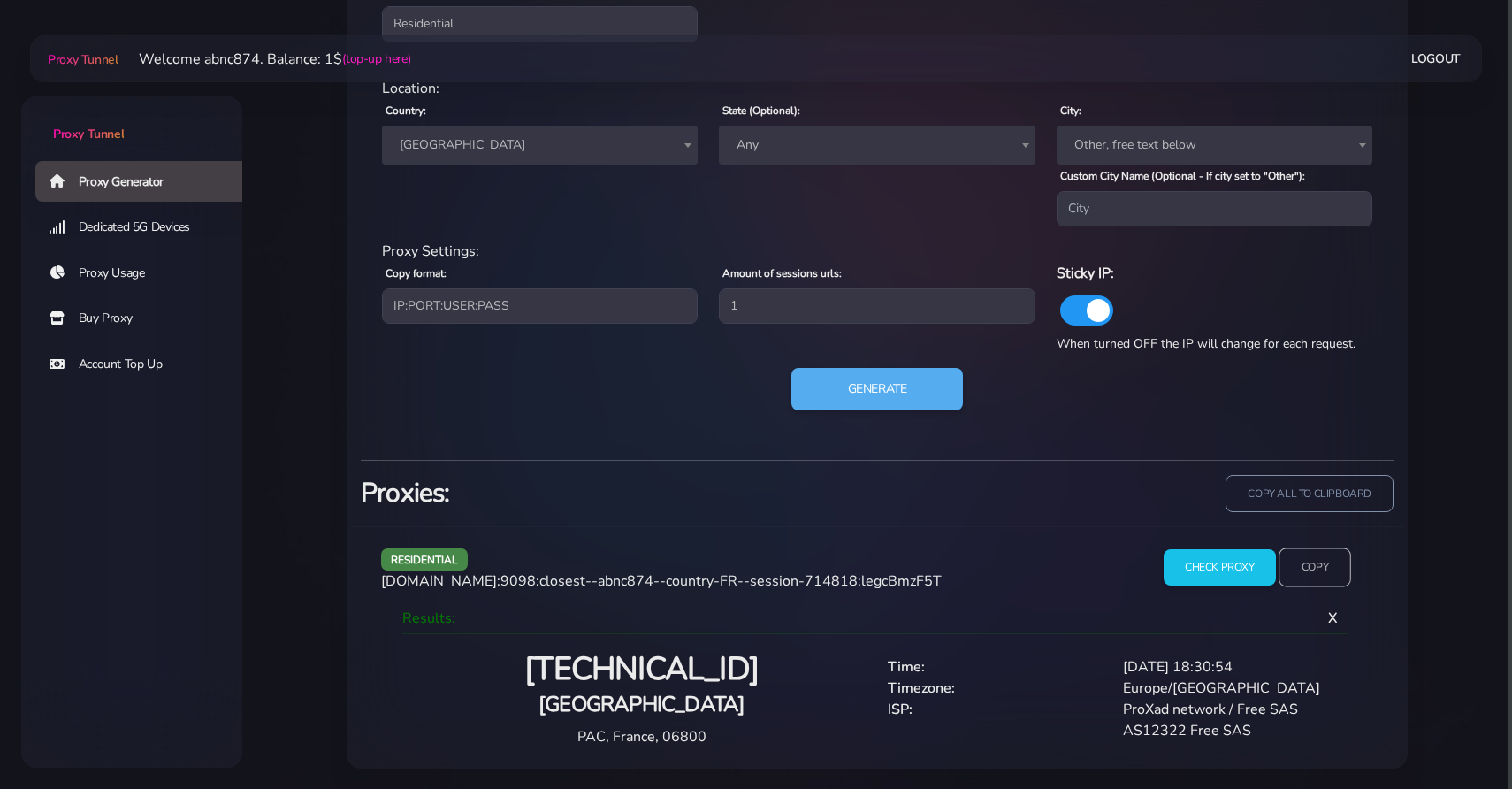
click at [1329, 568] on input "Copy" at bounding box center [1314, 566] width 72 height 39
